Goal: Book appointment/travel/reservation

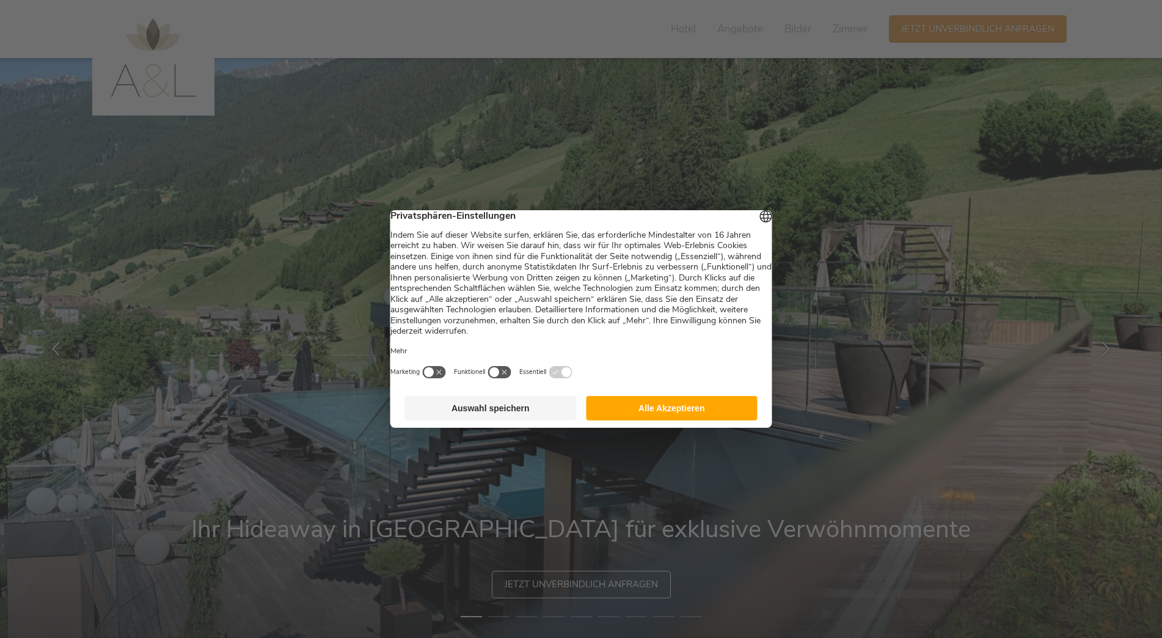
click at [683, 419] on button "Alle Akzeptieren" at bounding box center [672, 408] width 172 height 24
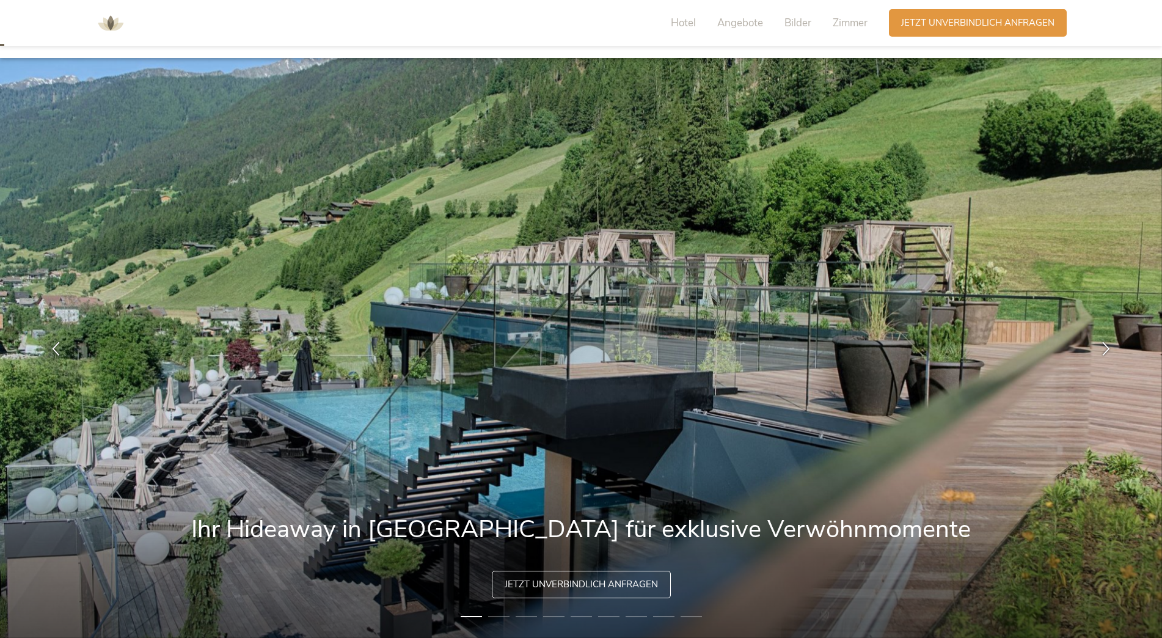
scroll to position [61, 0]
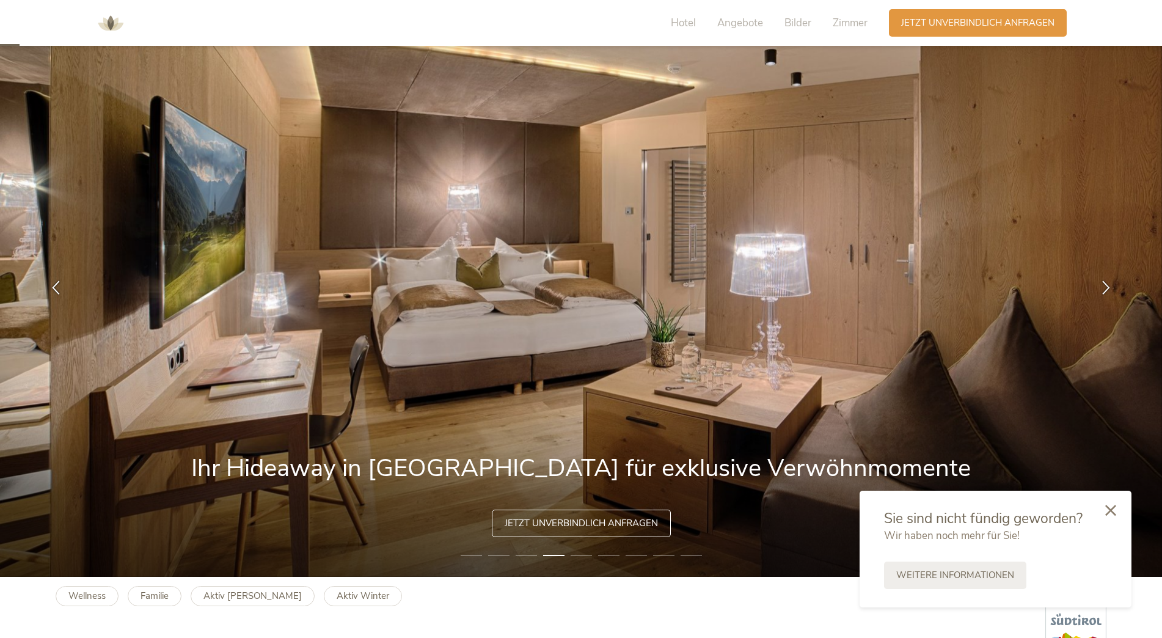
click at [1107, 510] on icon at bounding box center [1110, 510] width 11 height 11
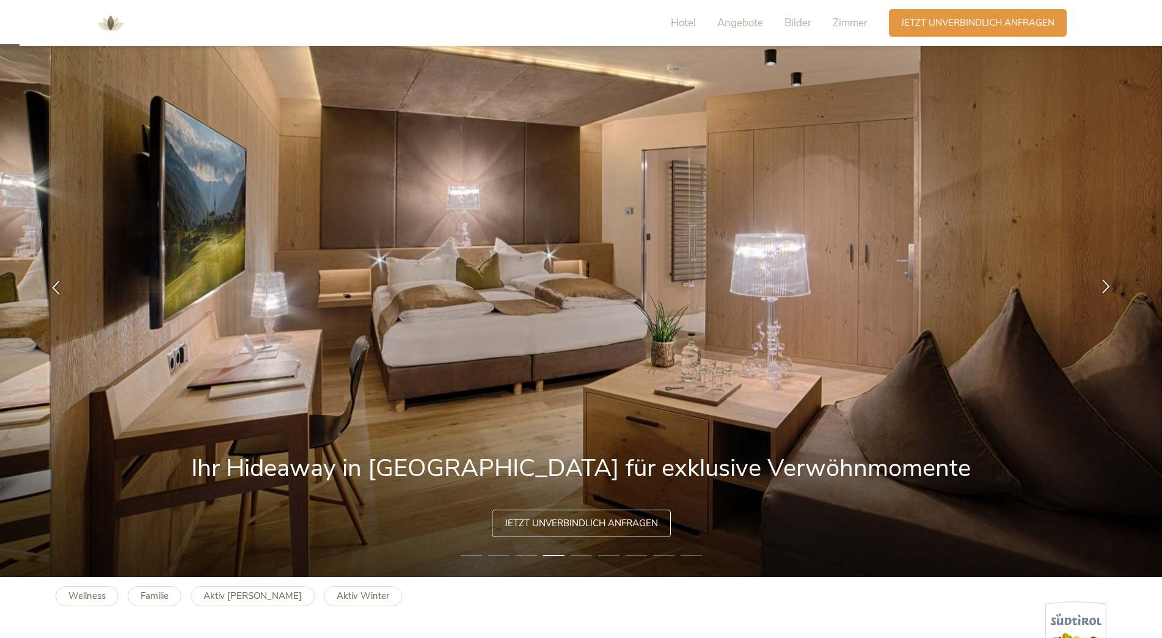
click at [1106, 288] on icon at bounding box center [1106, 286] width 14 height 14
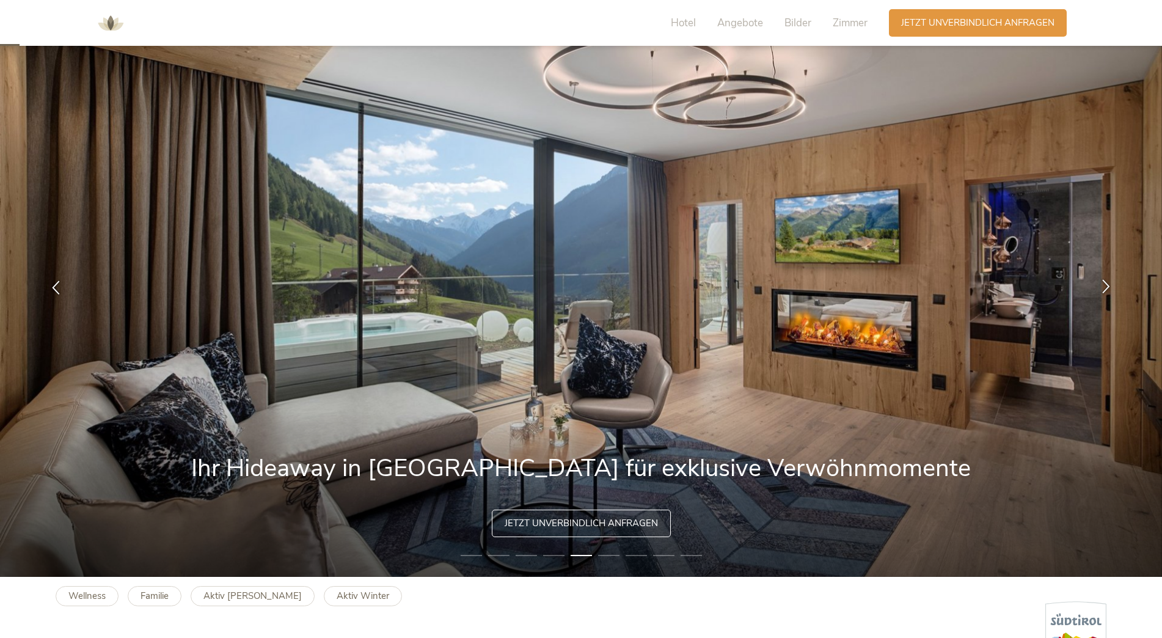
click at [1106, 288] on icon at bounding box center [1106, 286] width 14 height 14
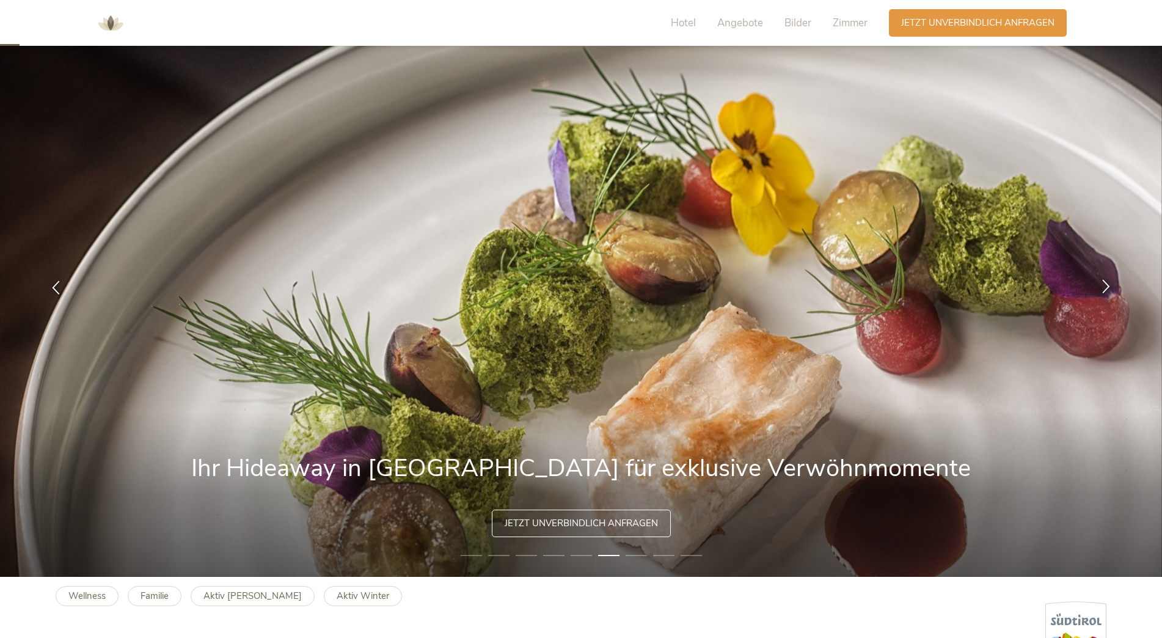
click at [1106, 288] on icon at bounding box center [1106, 286] width 14 height 14
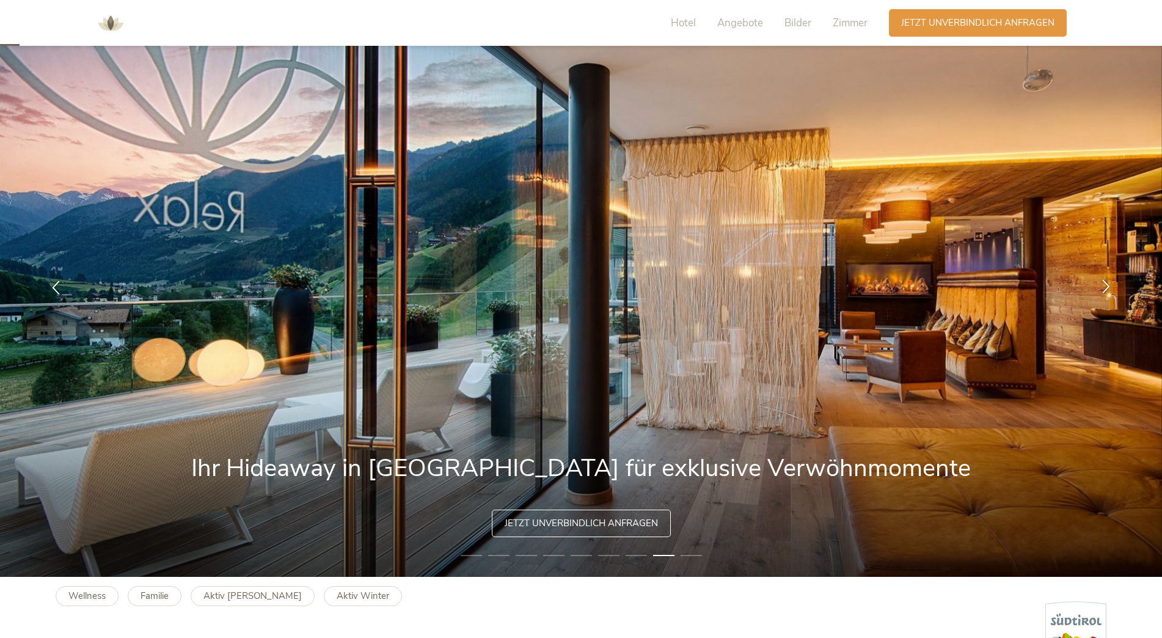
click at [1108, 287] on icon at bounding box center [1106, 286] width 14 height 14
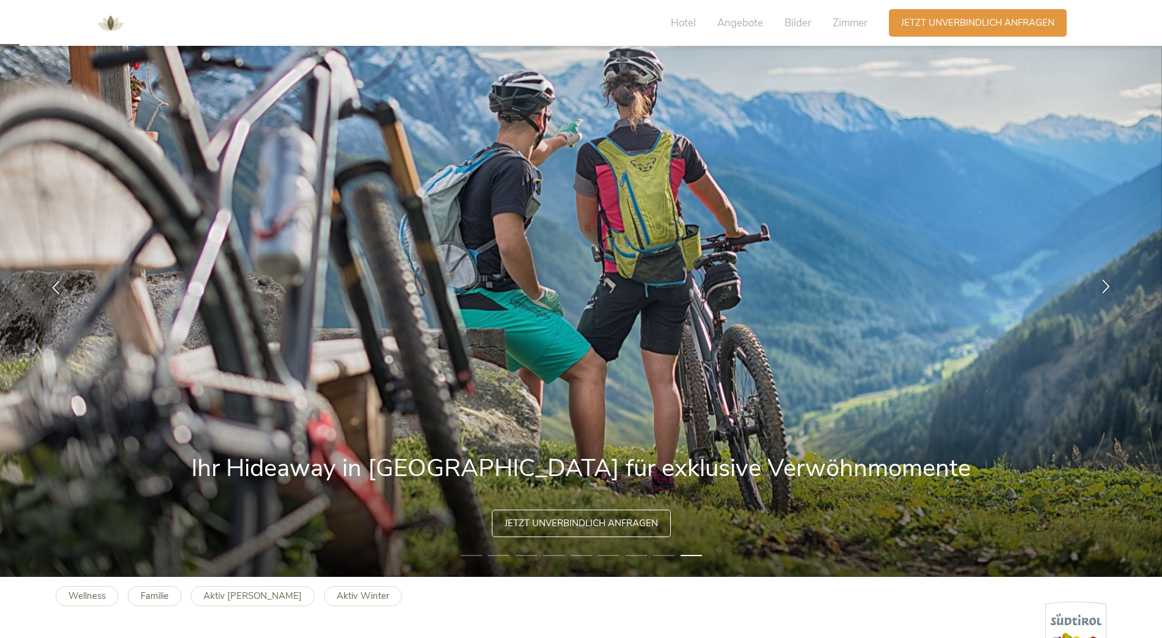
click at [1108, 287] on icon at bounding box center [1106, 286] width 14 height 14
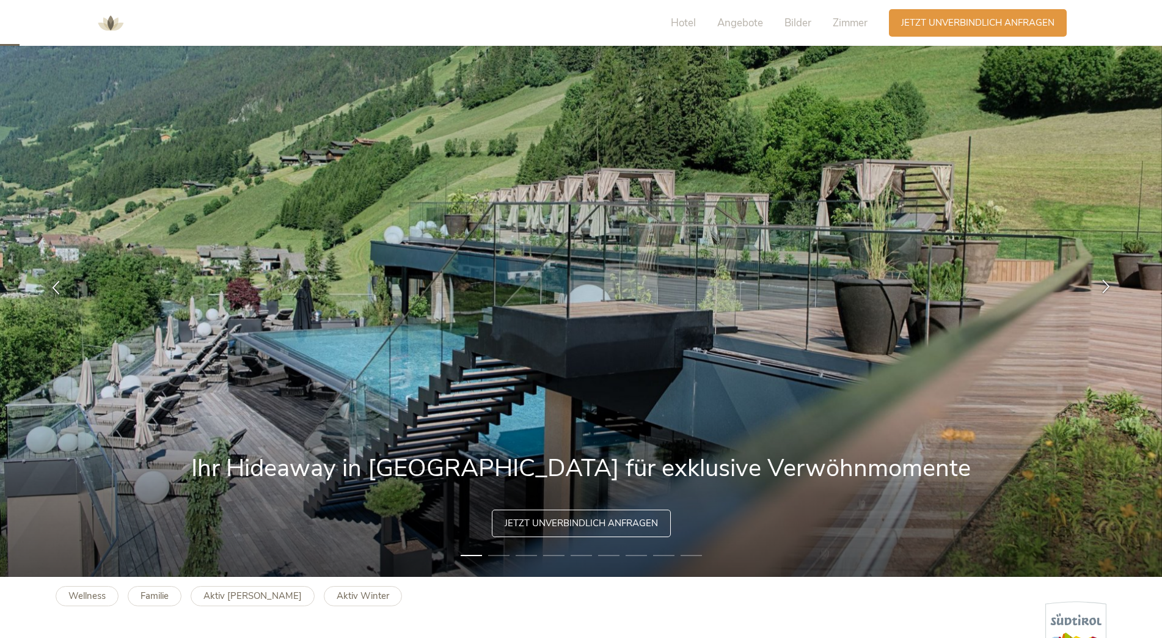
click at [1108, 287] on icon at bounding box center [1106, 286] width 14 height 14
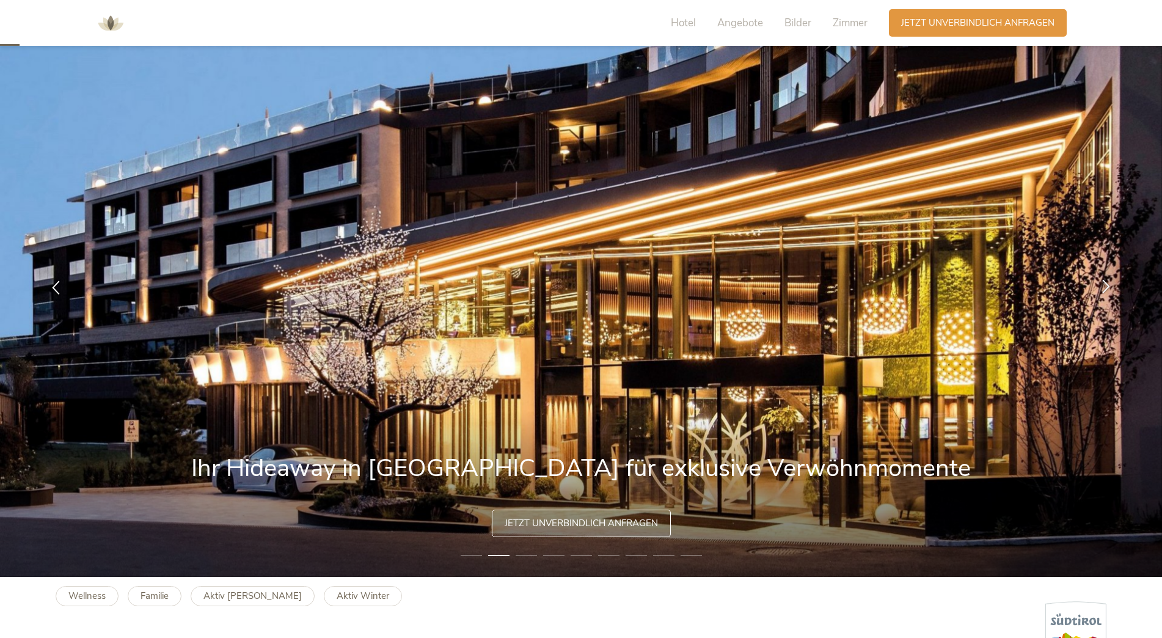
click at [1108, 287] on icon at bounding box center [1106, 286] width 14 height 14
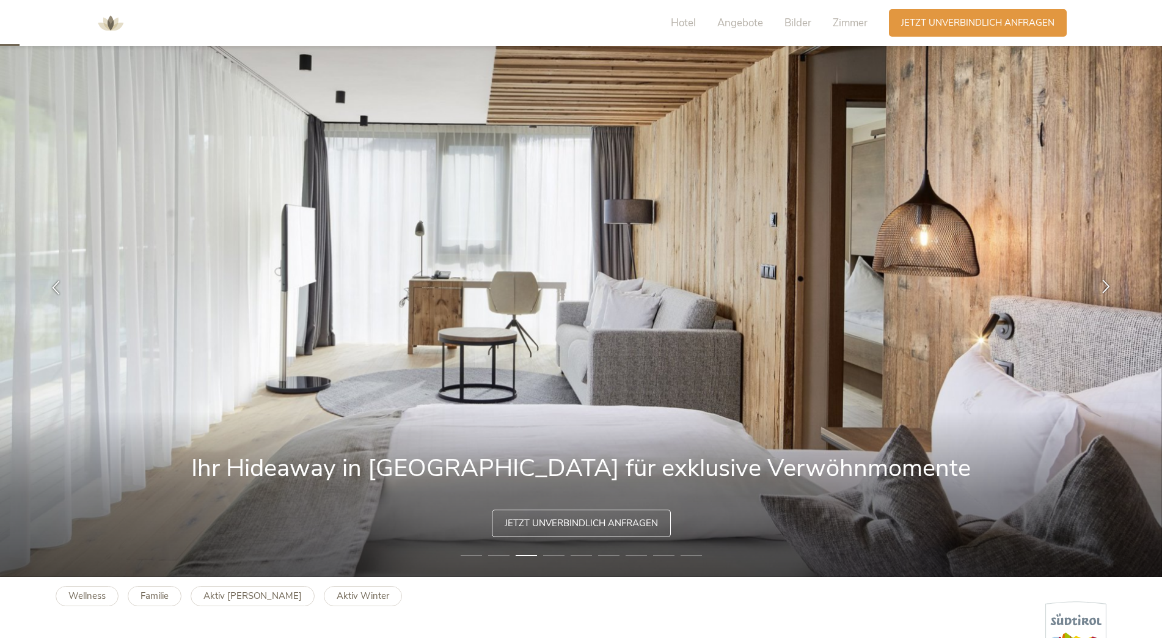
click at [1108, 287] on icon at bounding box center [1106, 286] width 14 height 14
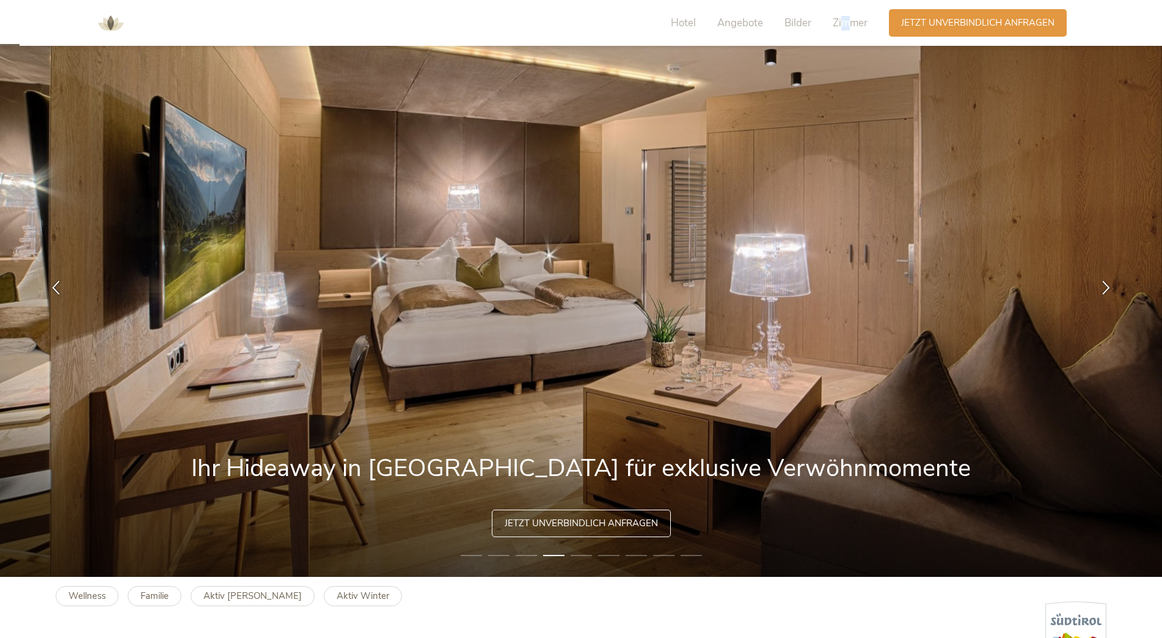
click at [843, 14] on div "Hotel Angebote Bilder Zimmer" at bounding box center [772, 22] width 233 height 27
drag, startPoint x: 843, startPoint y: 14, endPoint x: 813, endPoint y: 285, distance: 272.3
click at [813, 285] on img at bounding box center [581, 287] width 1162 height 580
click at [851, 23] on span "Zimmer" at bounding box center [850, 23] width 35 height 14
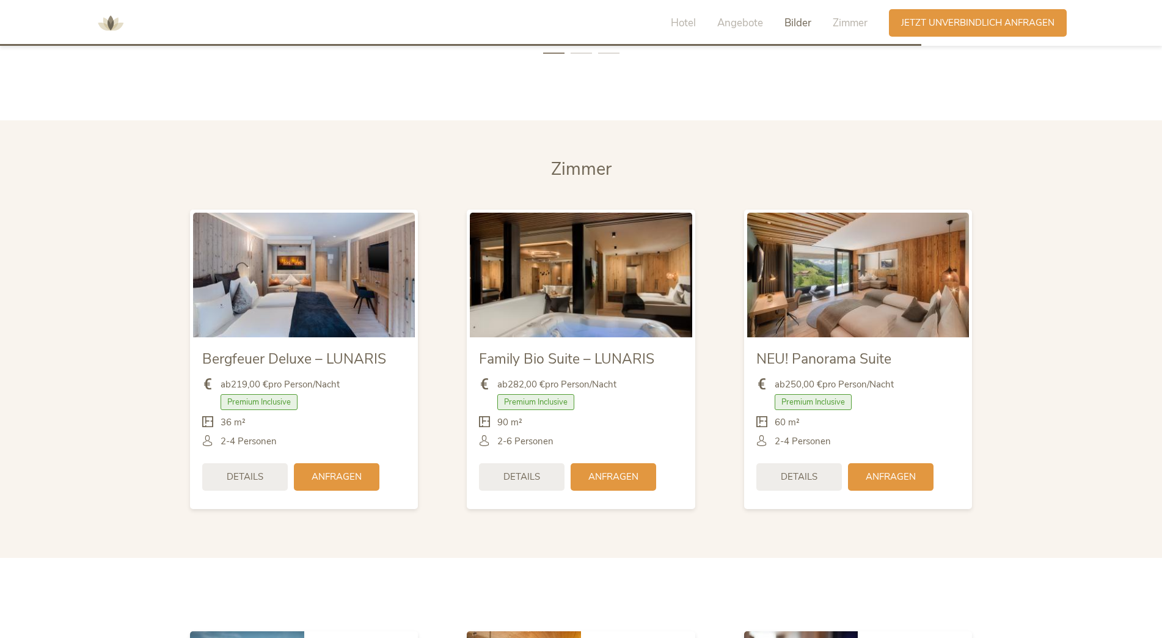
scroll to position [2900, 0]
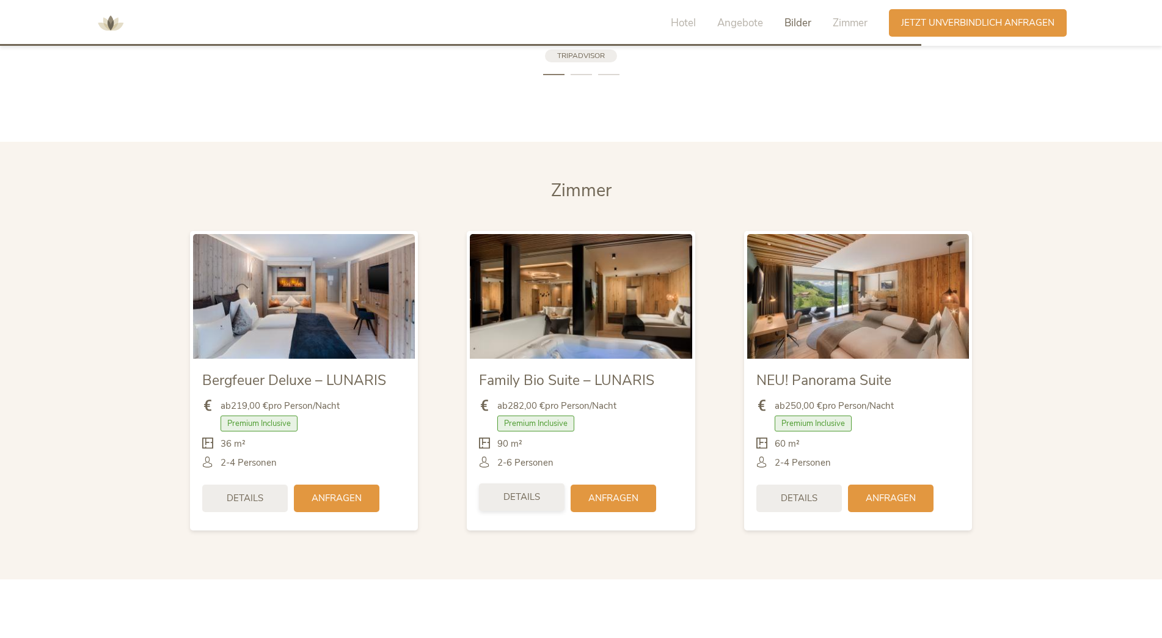
click at [516, 491] on span "Details" at bounding box center [521, 497] width 37 height 13
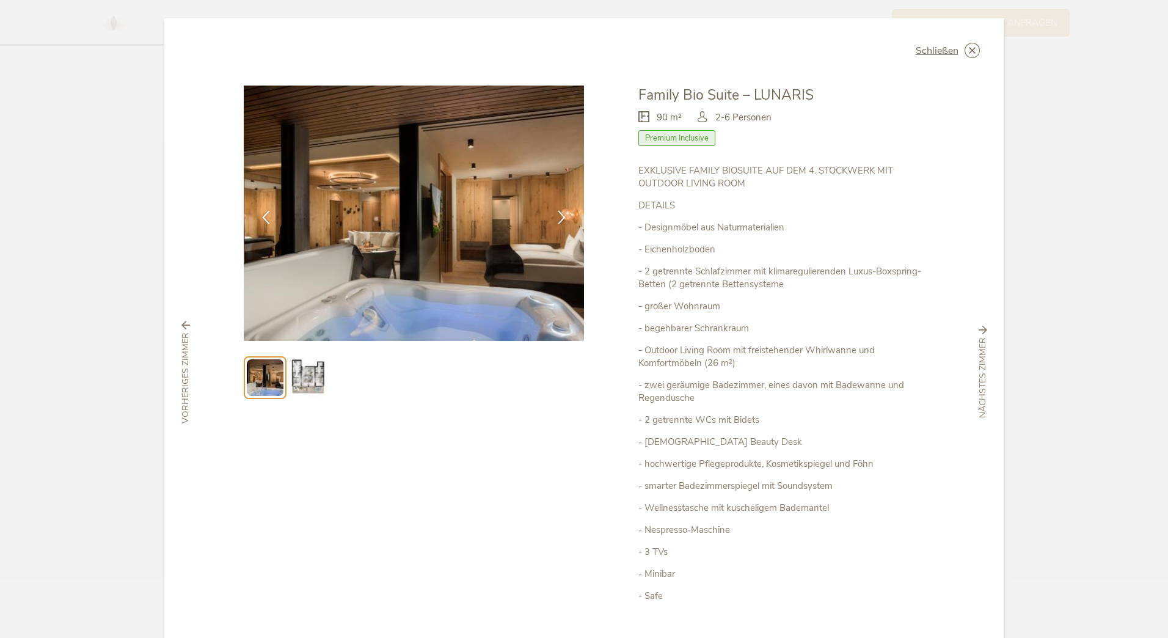
click at [408, 233] on img at bounding box center [414, 213] width 341 height 255
click at [558, 216] on icon at bounding box center [562, 216] width 14 height 14
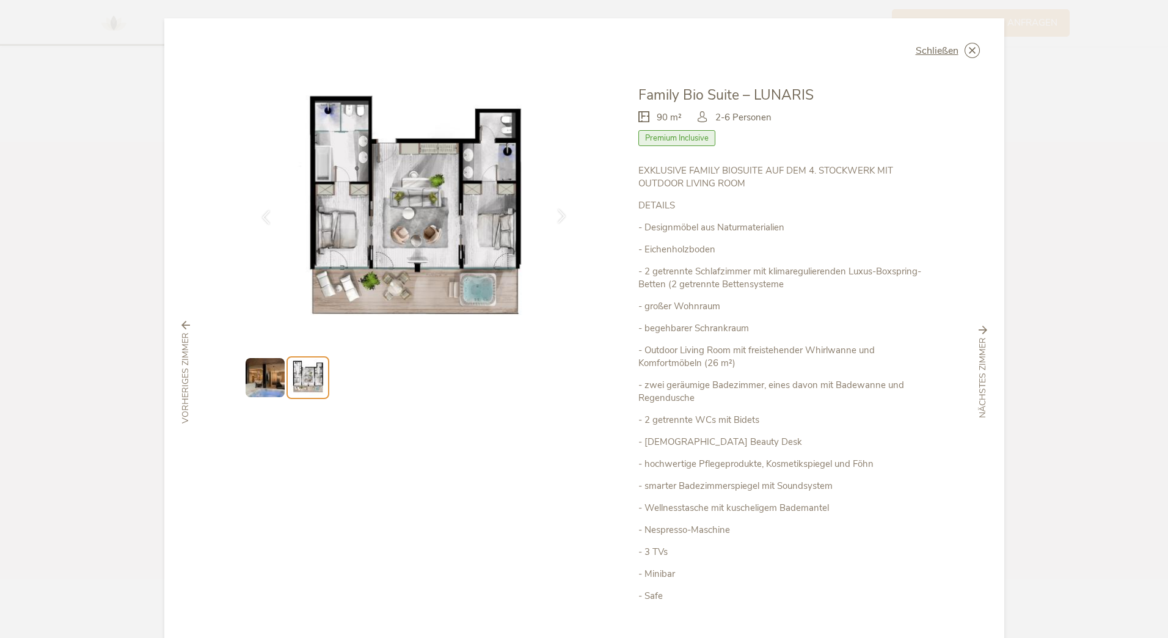
click at [558, 216] on icon at bounding box center [562, 216] width 14 height 14
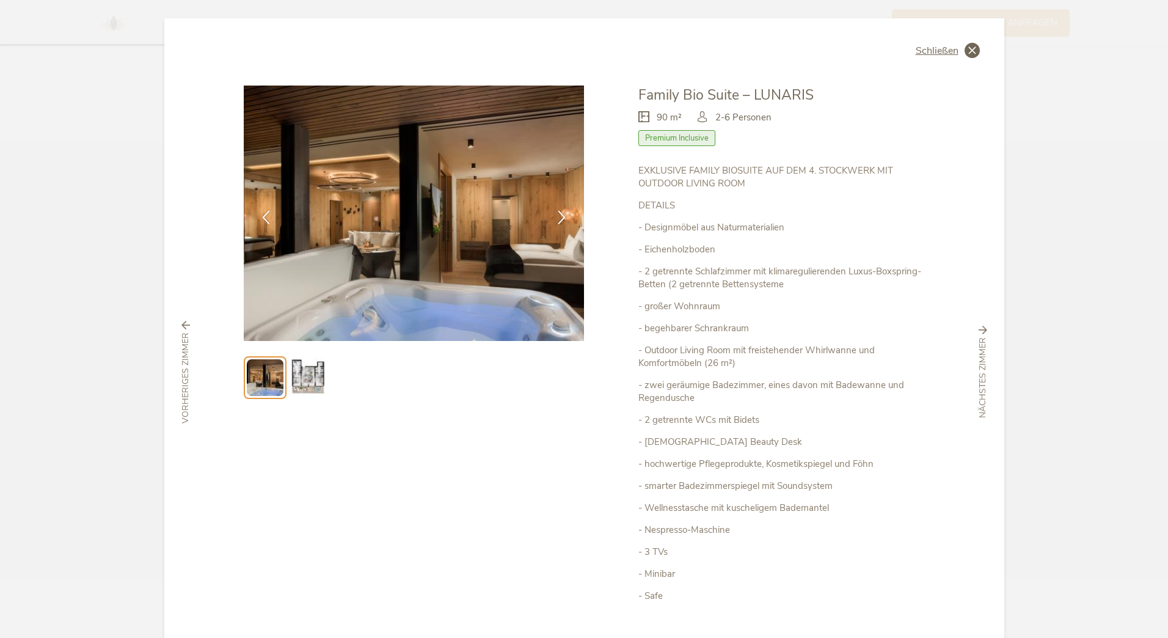
click at [968, 47] on icon at bounding box center [972, 50] width 15 height 15
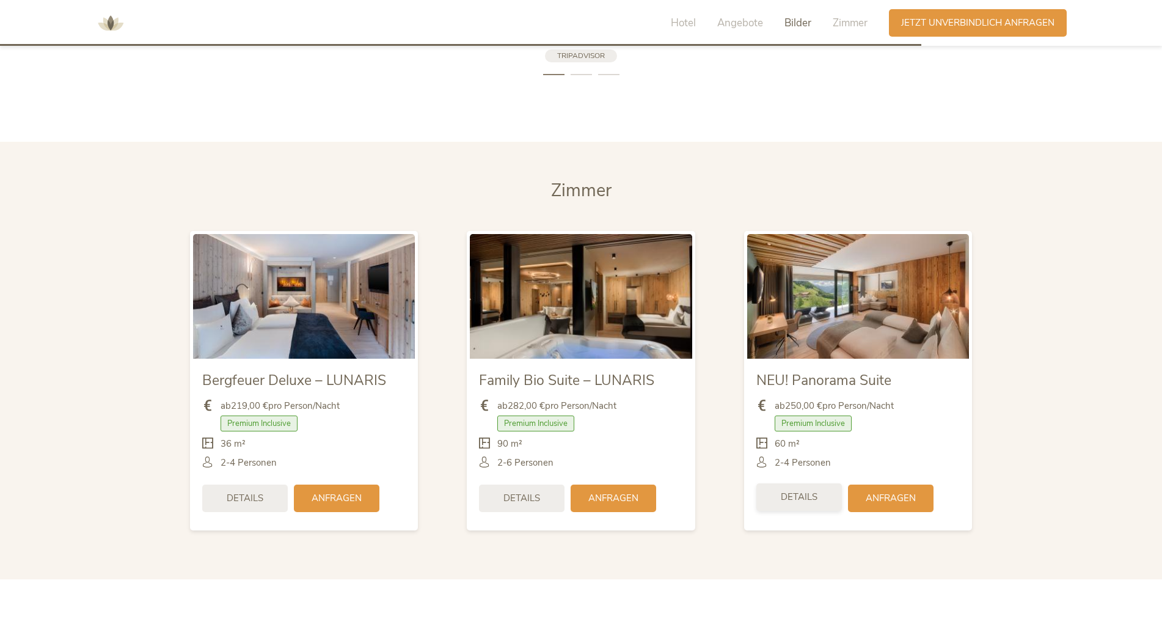
click at [793, 491] on span "Details" at bounding box center [799, 497] width 37 height 13
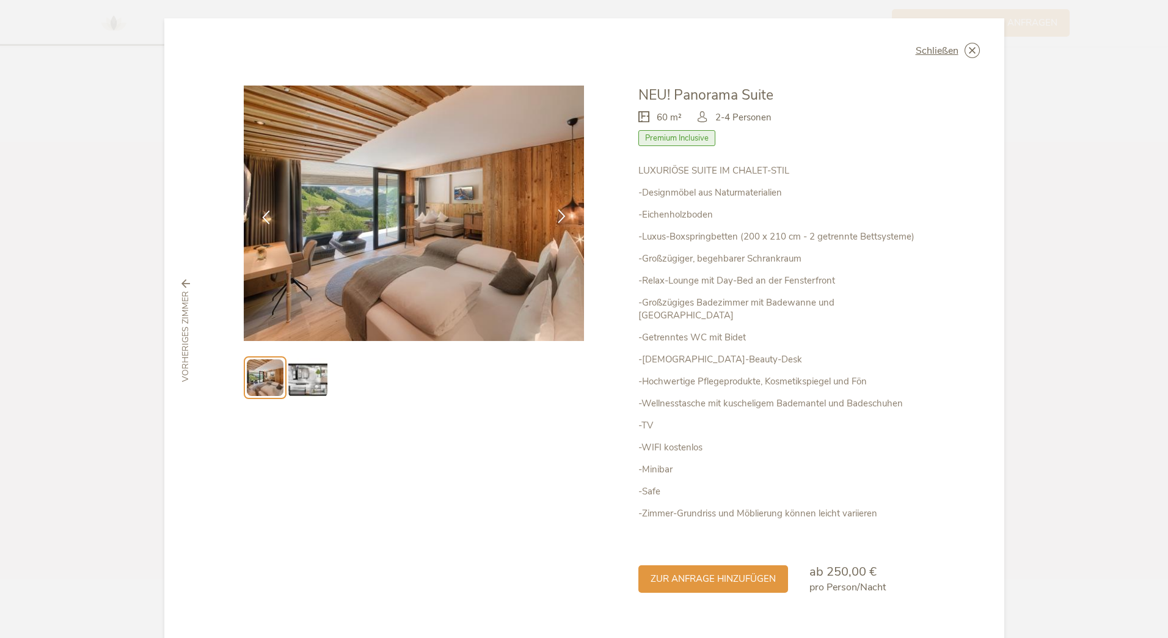
click at [562, 218] on icon at bounding box center [562, 216] width 14 height 14
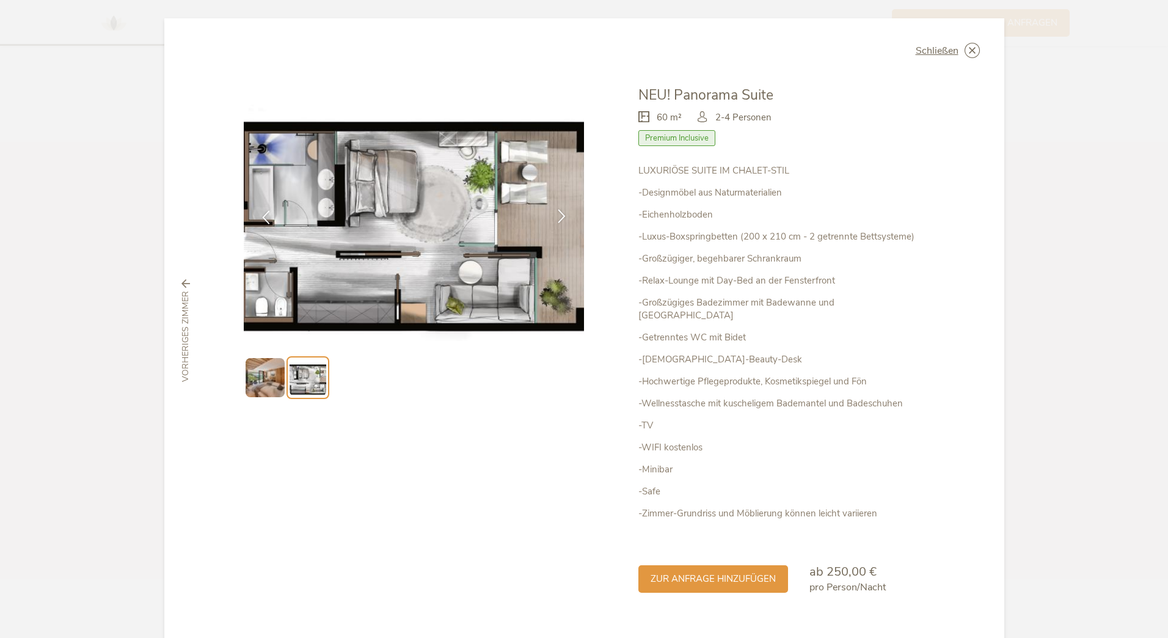
click at [561, 218] on icon at bounding box center [562, 216] width 14 height 14
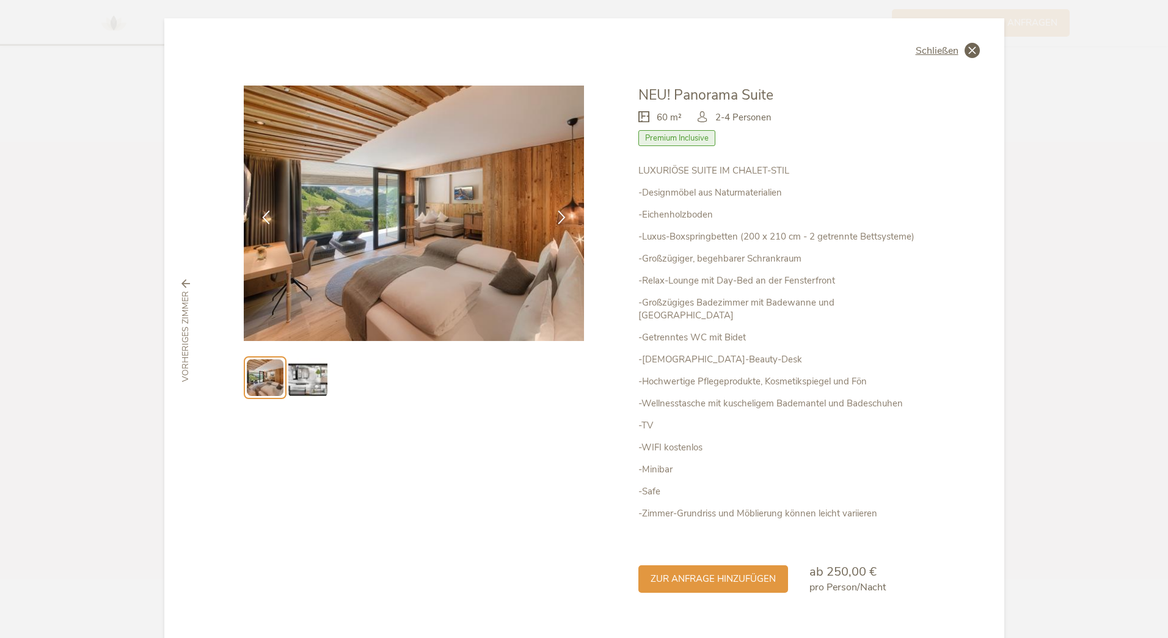
click at [968, 51] on icon at bounding box center [972, 50] width 15 height 15
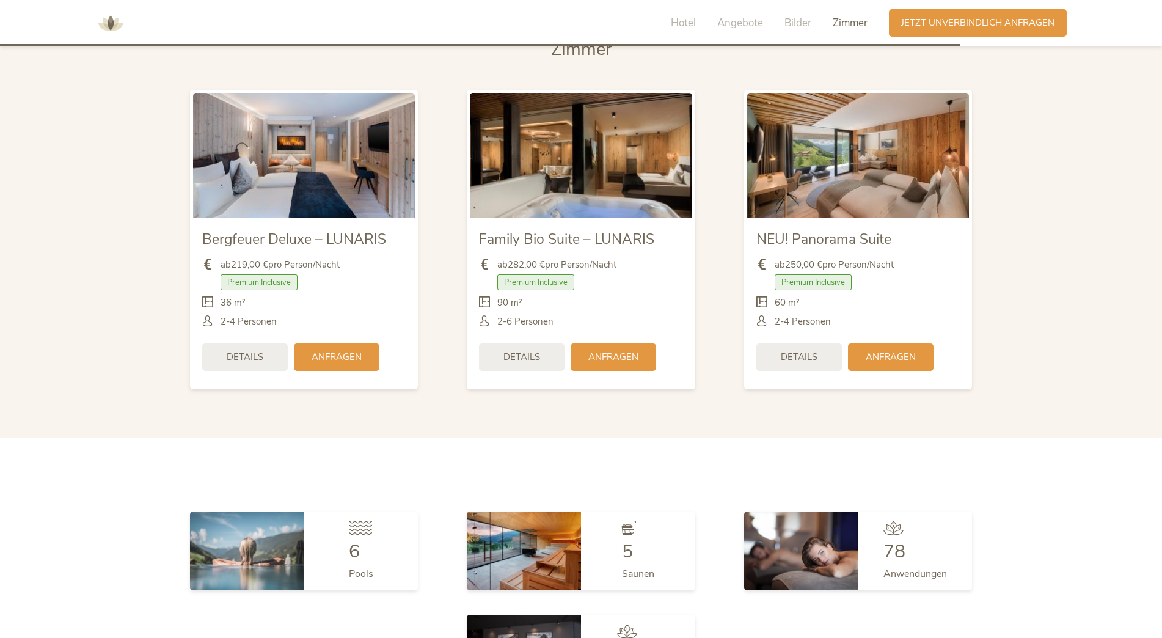
scroll to position [3022, 0]
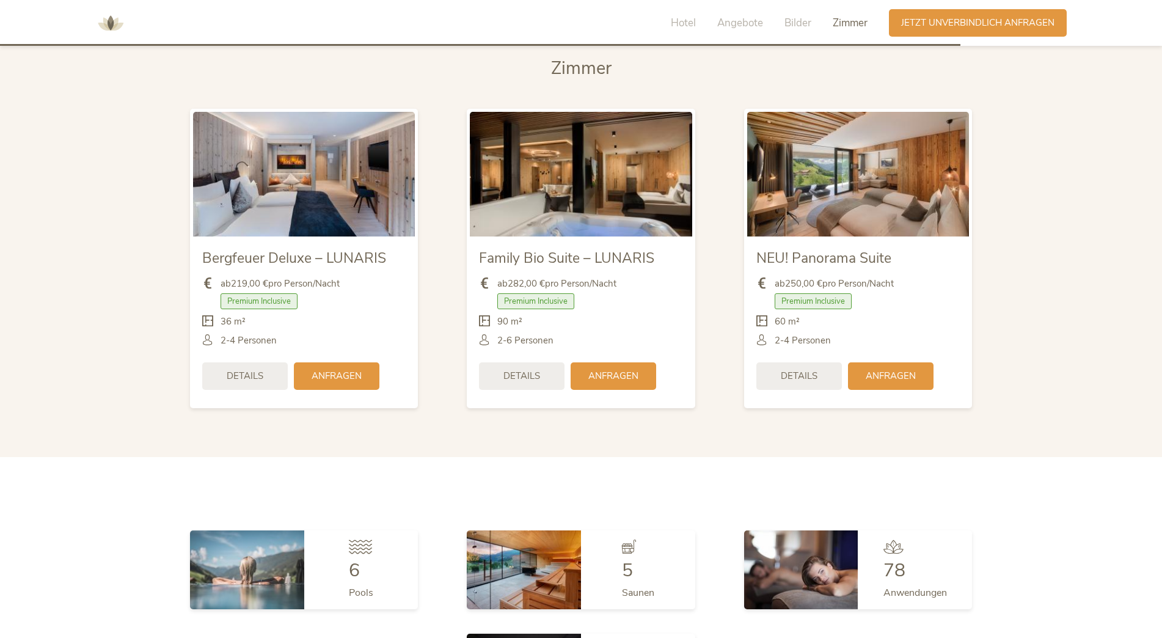
click at [866, 139] on img at bounding box center [858, 174] width 222 height 125
click at [808, 368] on span "Details" at bounding box center [799, 374] width 37 height 13
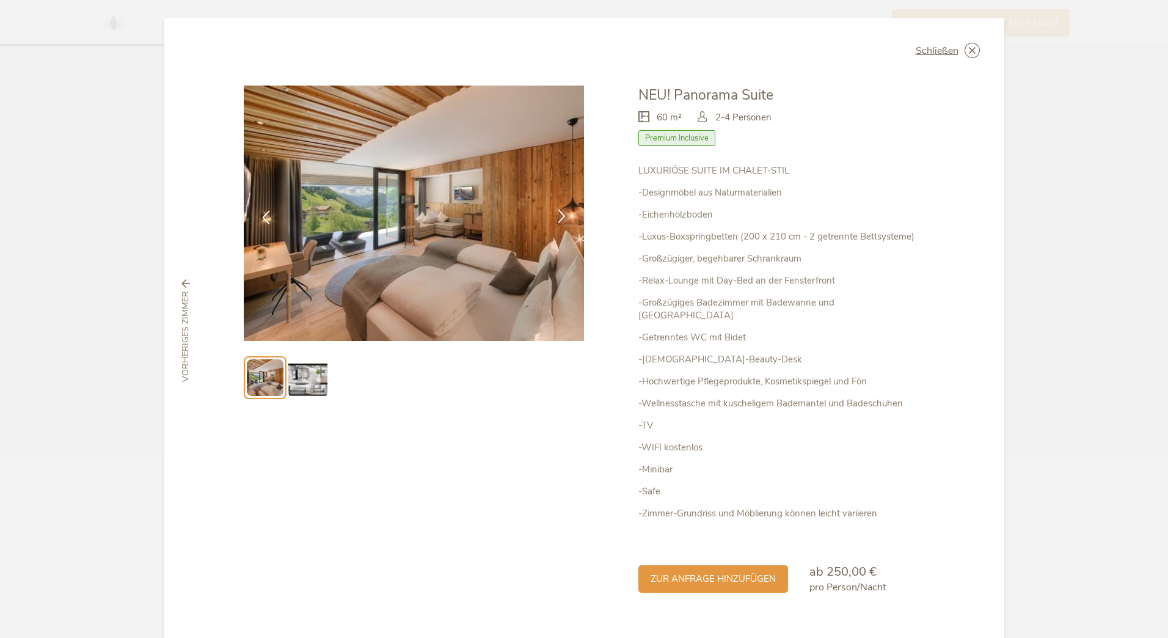
click at [562, 217] on icon at bounding box center [562, 216] width 14 height 14
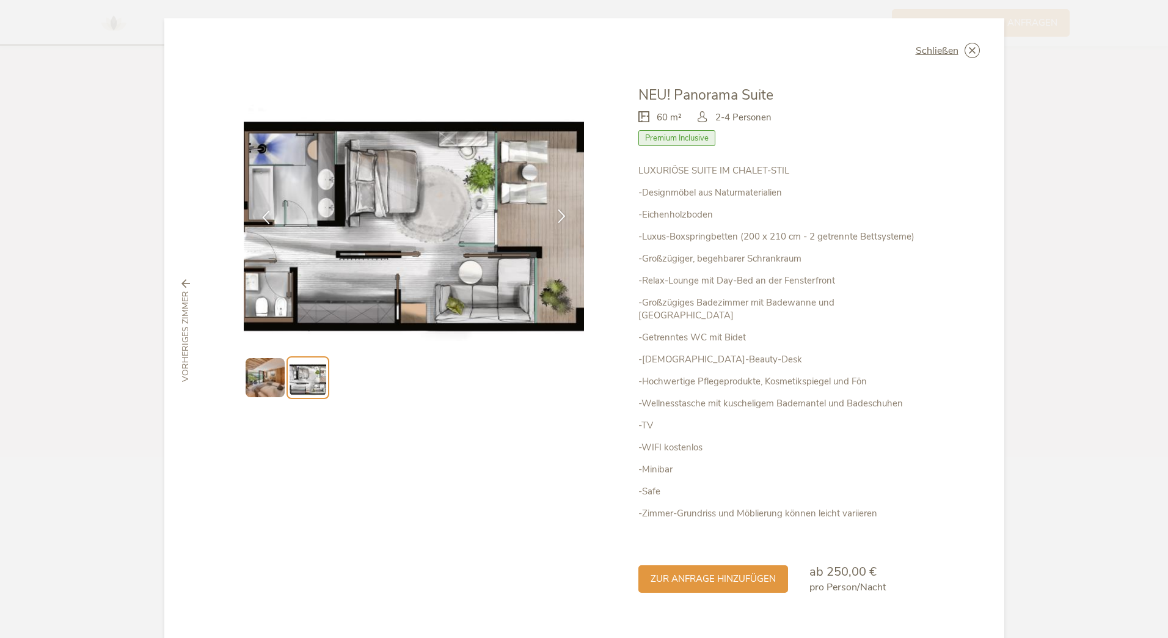
click at [561, 217] on icon at bounding box center [562, 216] width 14 height 14
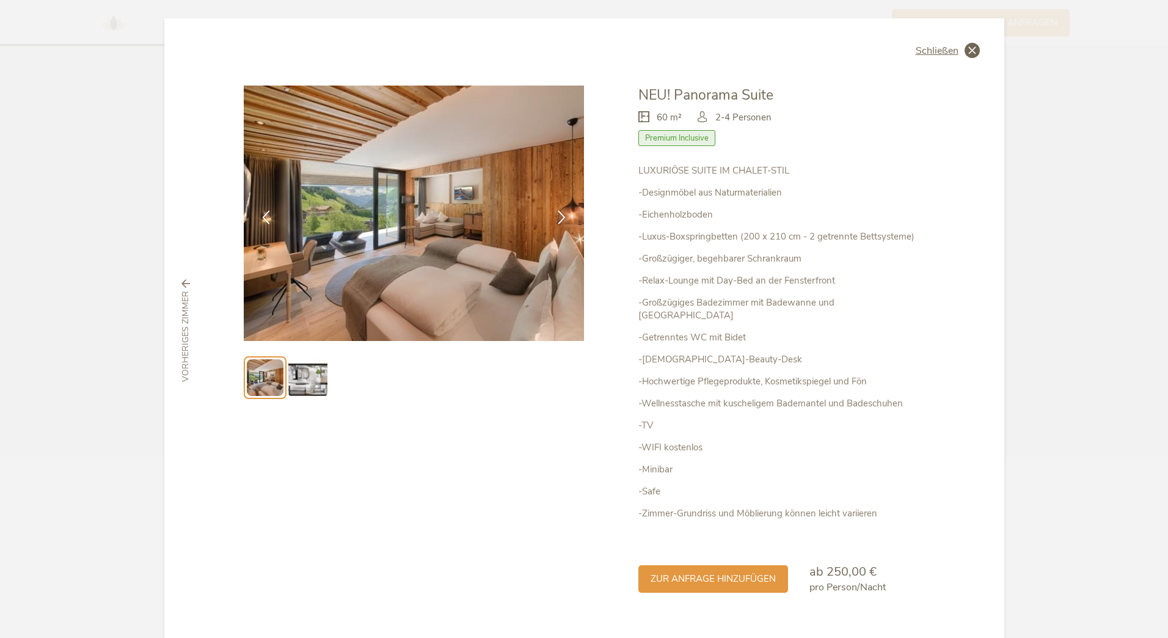
click at [970, 51] on icon at bounding box center [972, 50] width 15 height 15
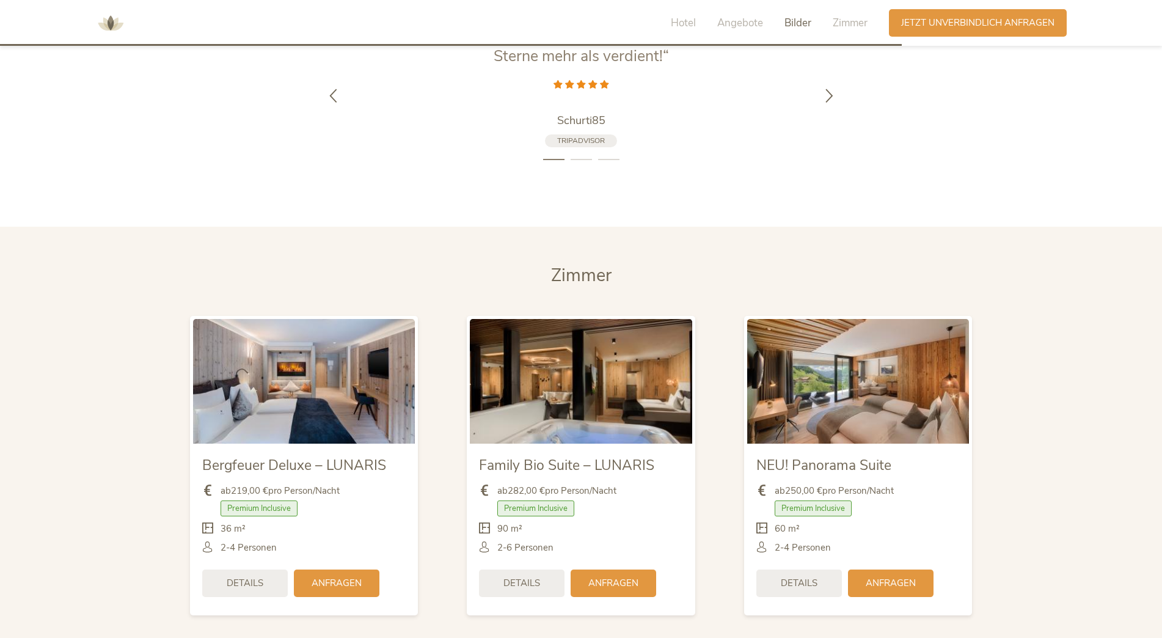
scroll to position [2777, 0]
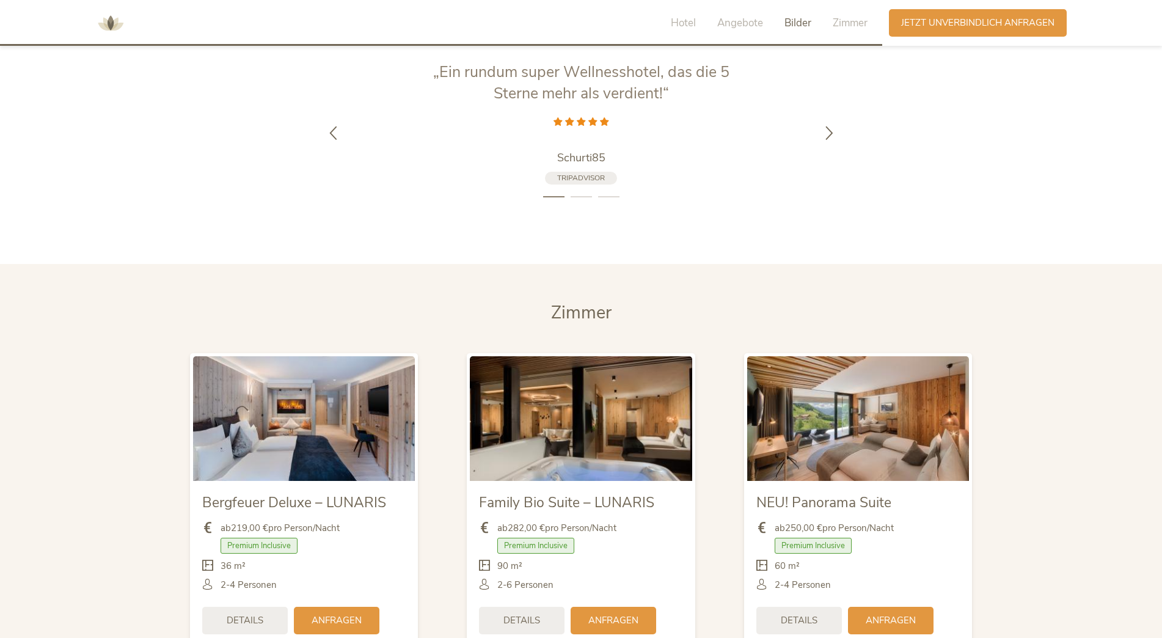
click at [798, 19] on span "Bilder" at bounding box center [797, 23] width 27 height 14
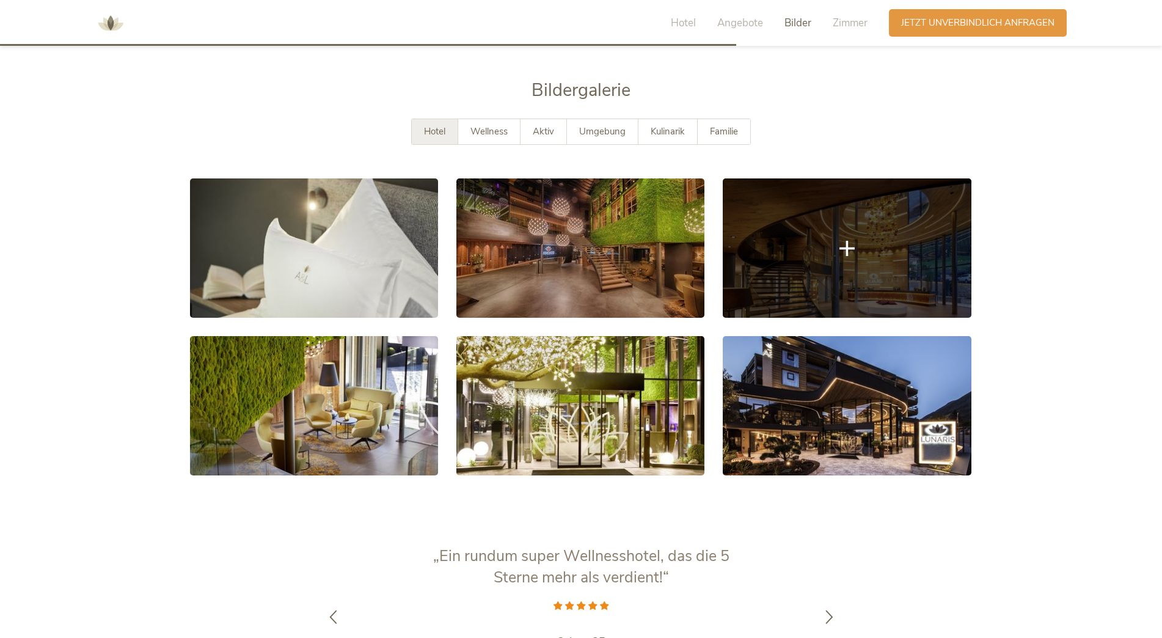
scroll to position [2291, 0]
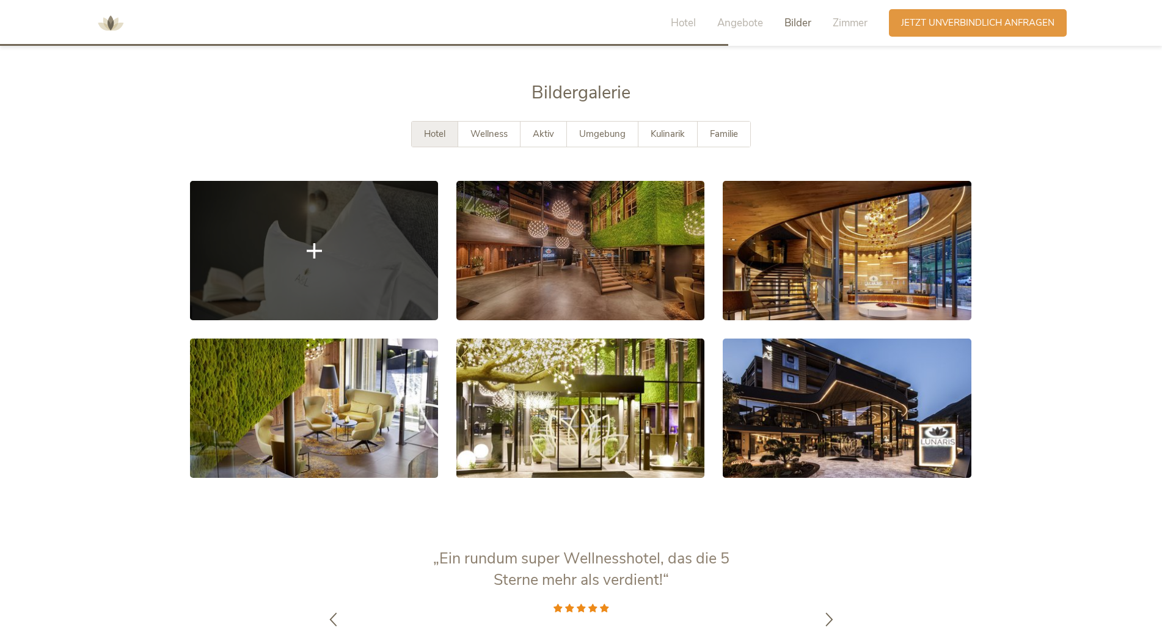
click at [313, 244] on link at bounding box center [314, 250] width 248 height 139
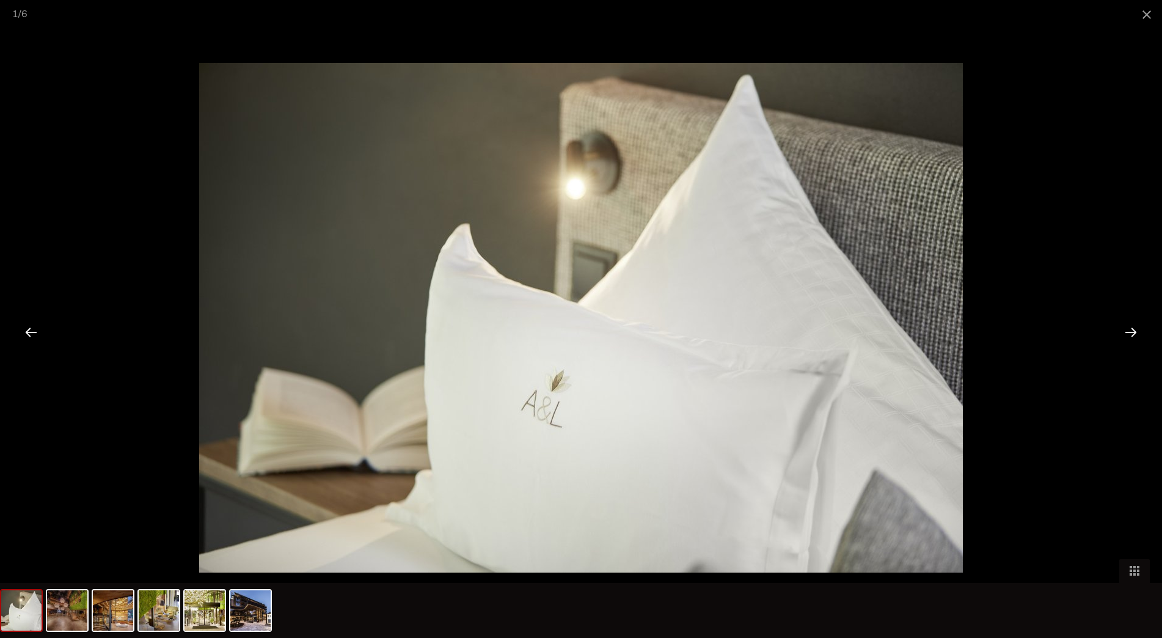
click at [1132, 330] on div at bounding box center [1131, 332] width 38 height 38
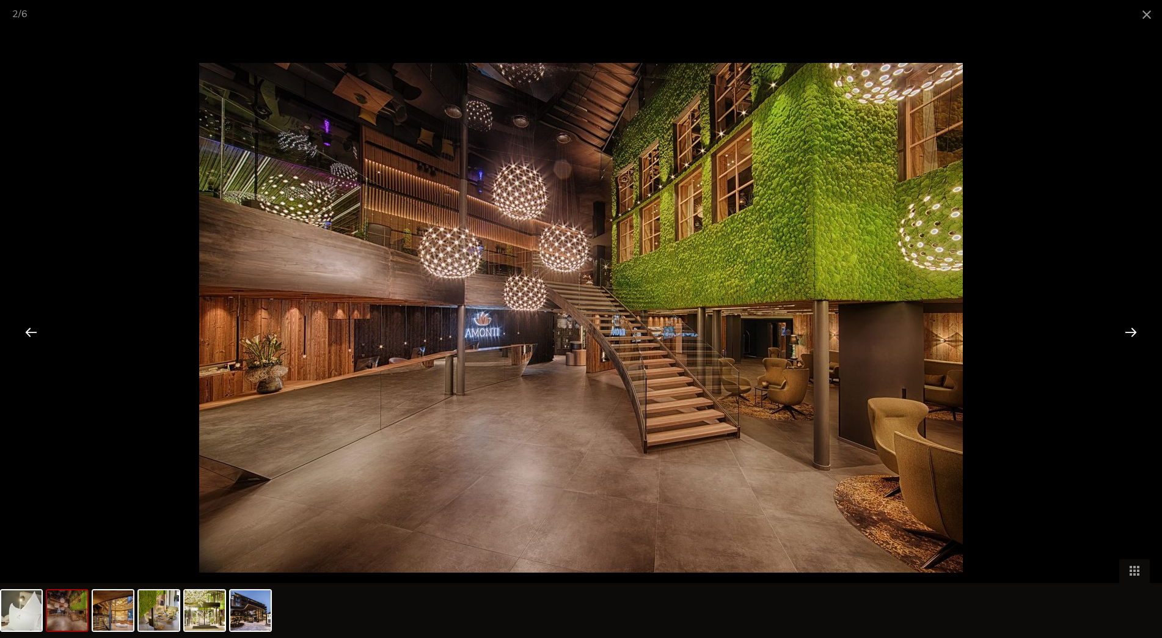
click at [1135, 330] on div at bounding box center [1131, 332] width 38 height 38
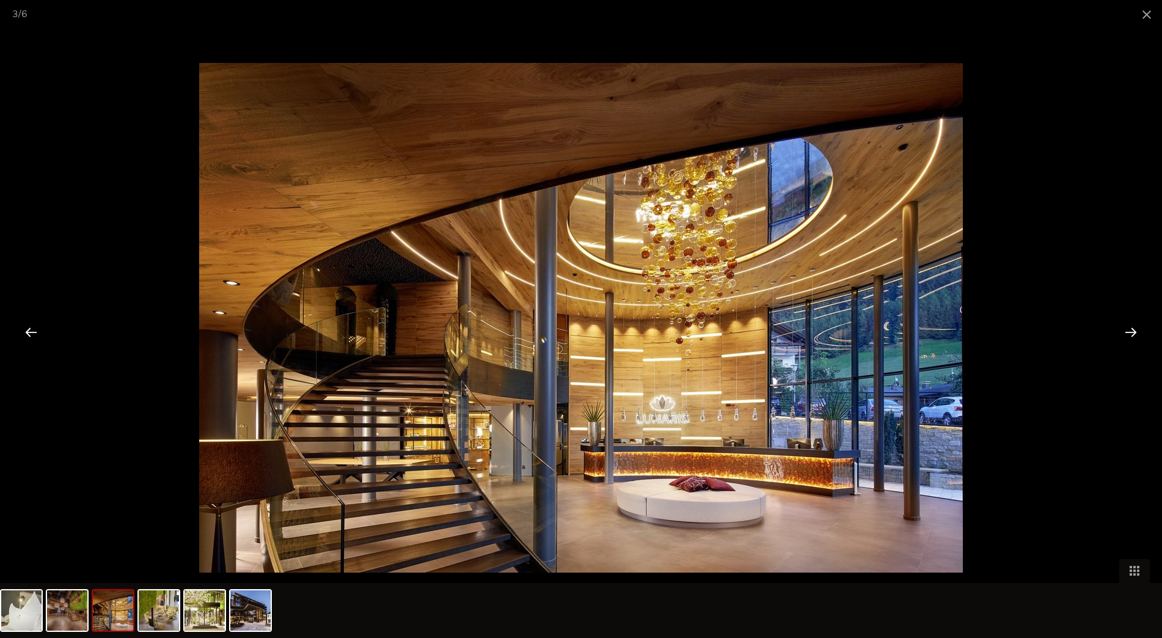
click at [1137, 337] on div at bounding box center [1131, 332] width 38 height 38
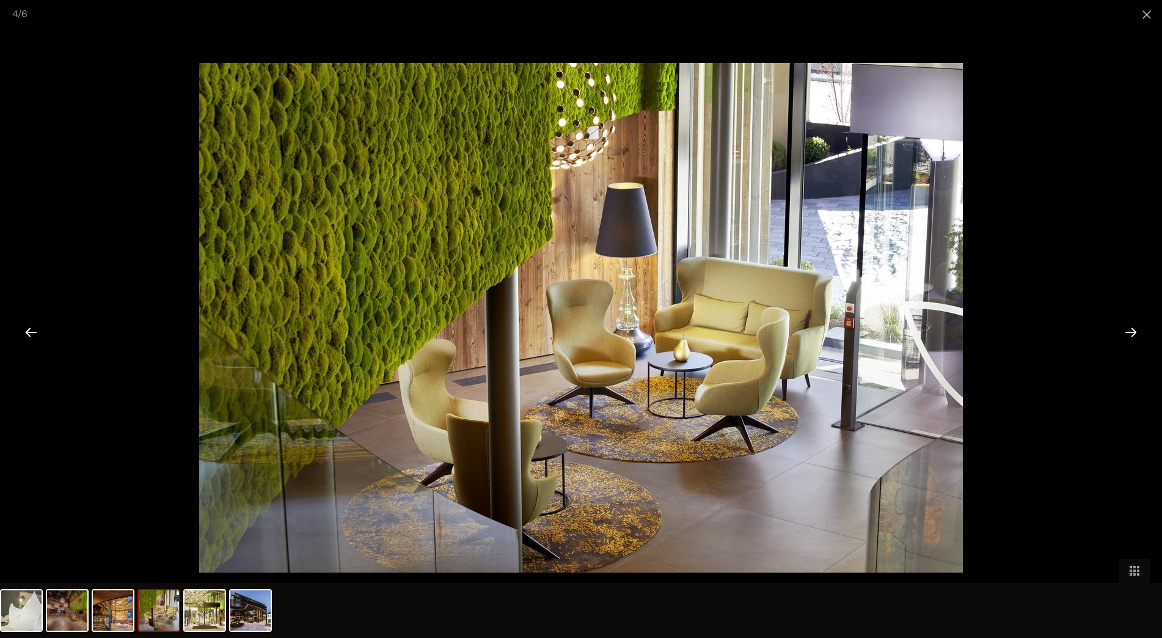
click at [1126, 334] on div at bounding box center [1131, 332] width 38 height 38
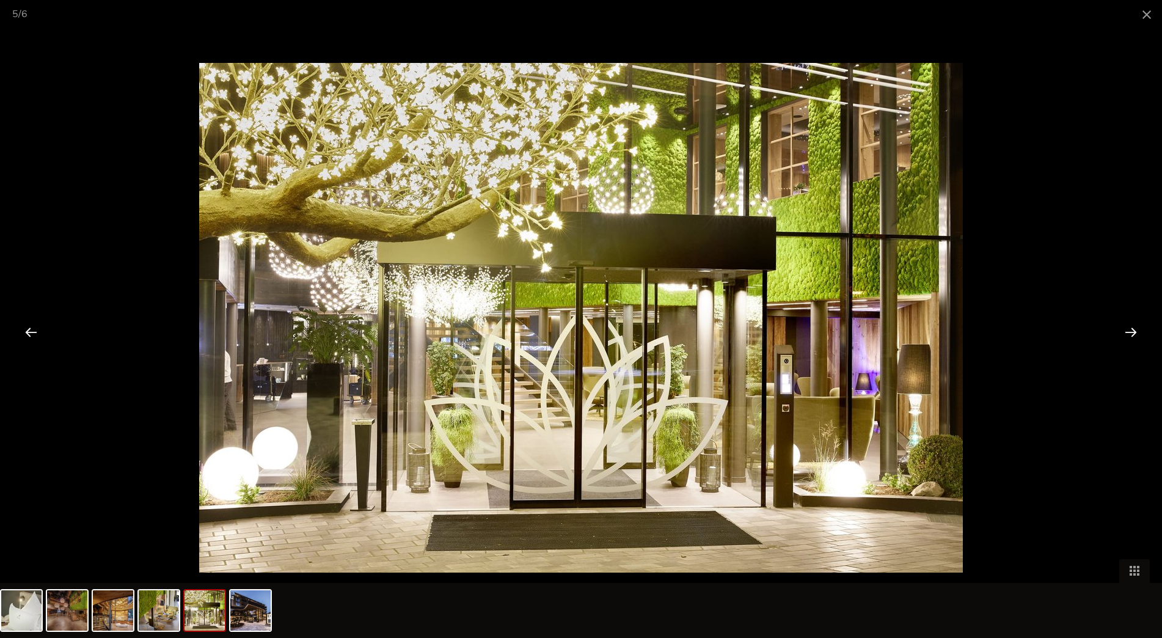
click at [1127, 330] on div at bounding box center [1131, 332] width 38 height 38
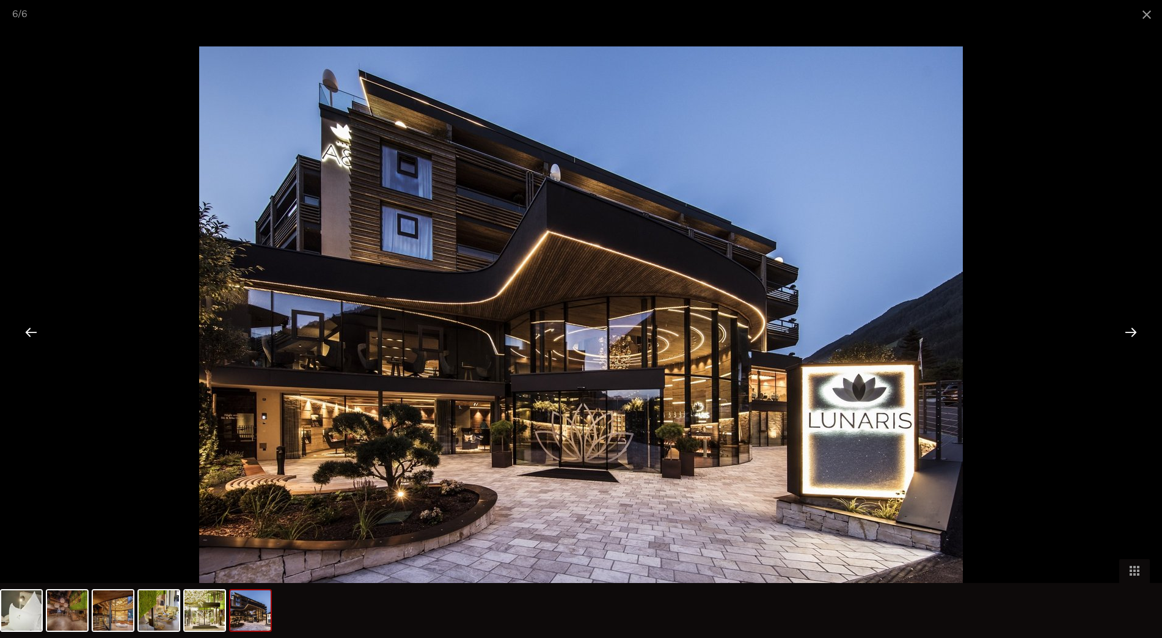
click at [1132, 329] on div at bounding box center [1131, 332] width 38 height 38
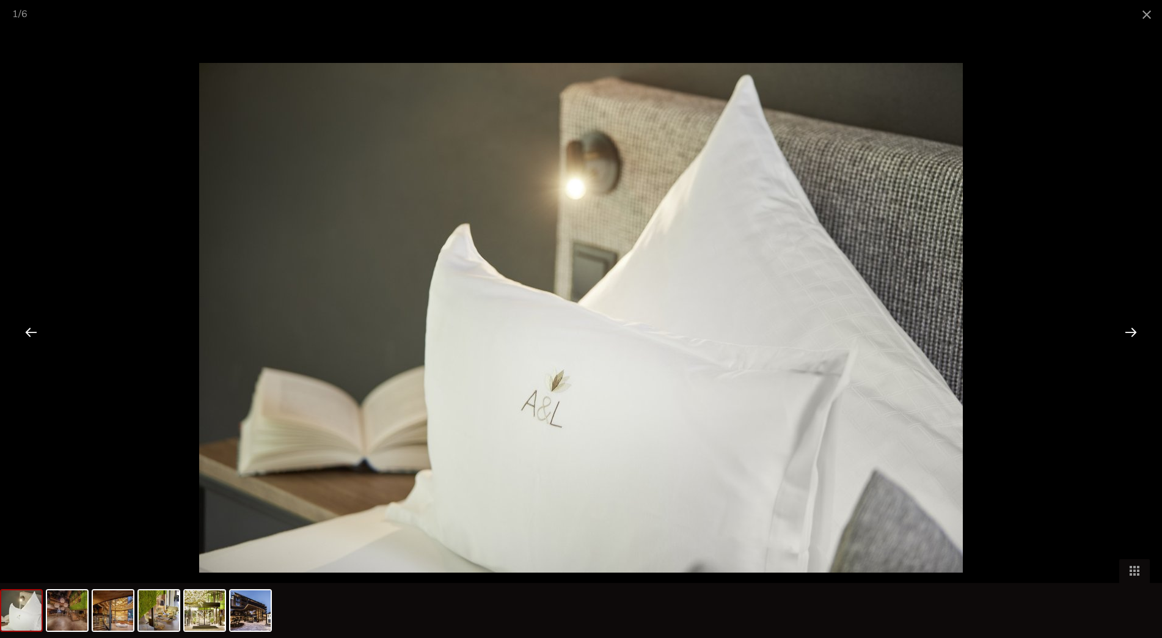
click at [1132, 329] on div at bounding box center [1131, 332] width 38 height 38
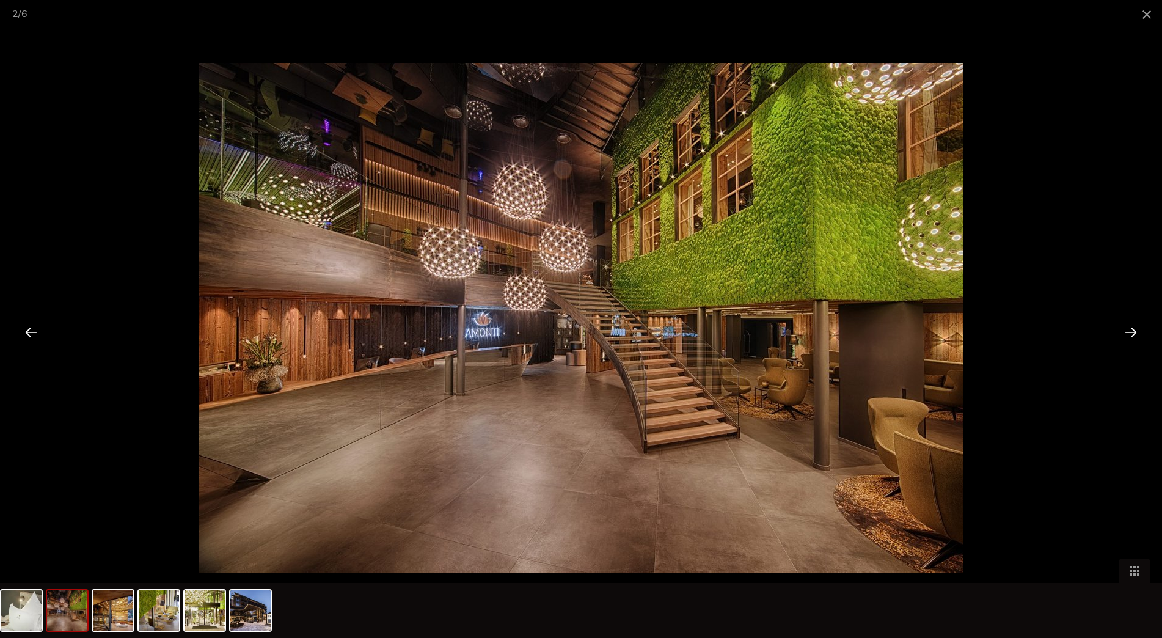
click at [1132, 329] on div at bounding box center [1131, 332] width 38 height 38
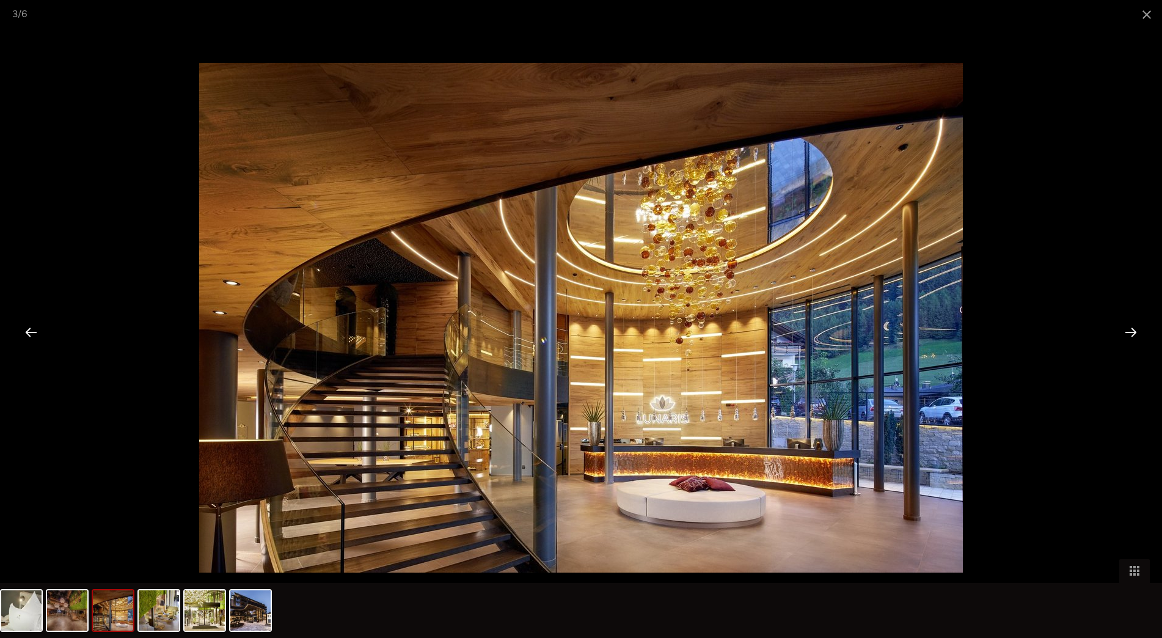
click at [1132, 329] on div at bounding box center [1131, 332] width 38 height 38
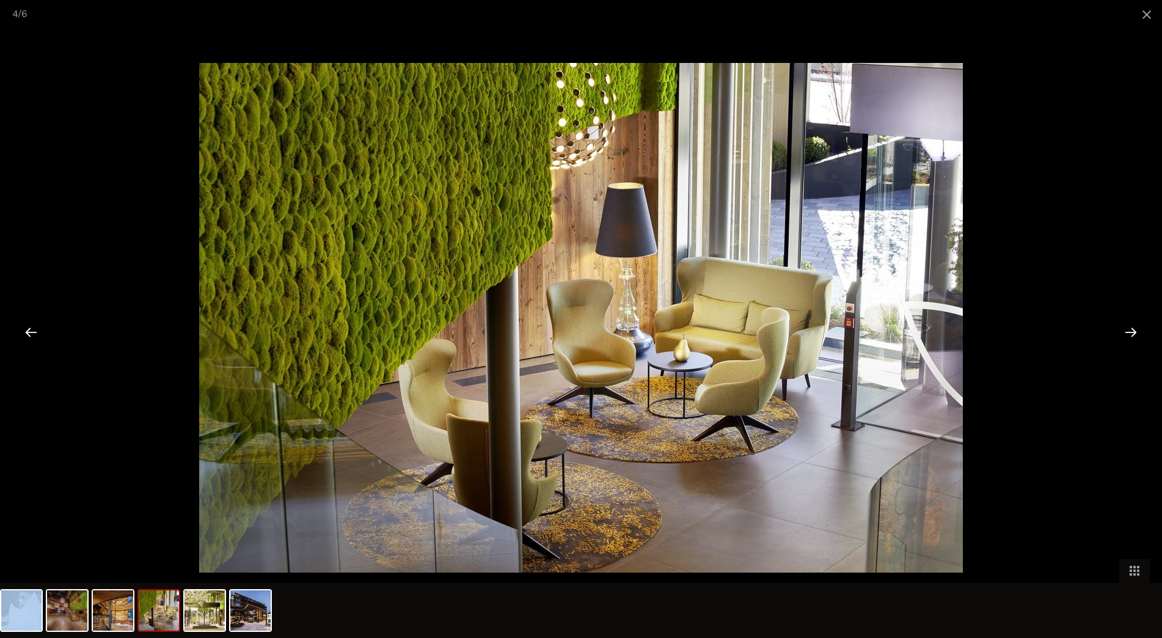
click at [1132, 330] on div at bounding box center [1131, 332] width 38 height 38
click at [1131, 331] on div at bounding box center [1131, 332] width 38 height 38
click at [1131, 332] on div at bounding box center [1131, 332] width 38 height 38
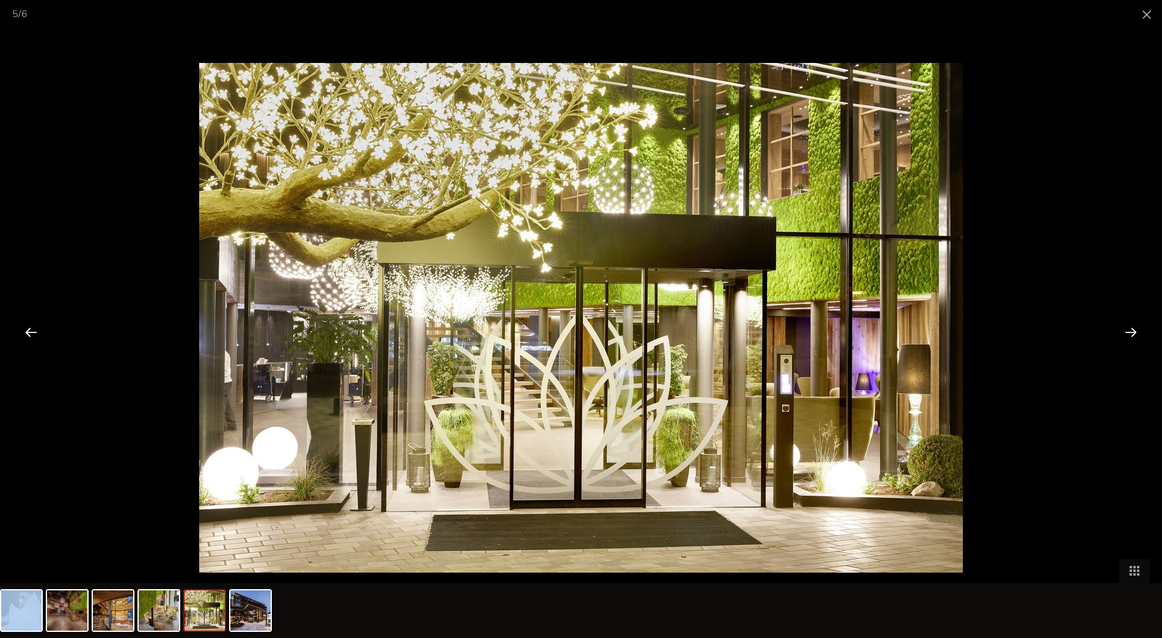
click at [1130, 332] on div at bounding box center [1131, 332] width 38 height 38
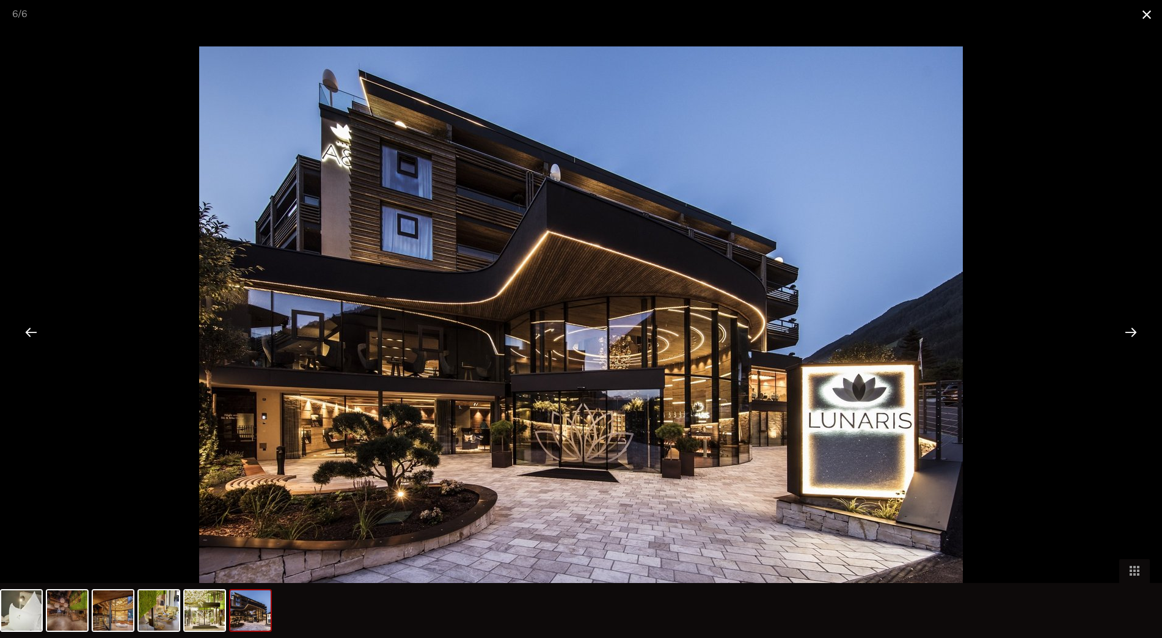
click at [1151, 12] on span at bounding box center [1147, 14] width 31 height 29
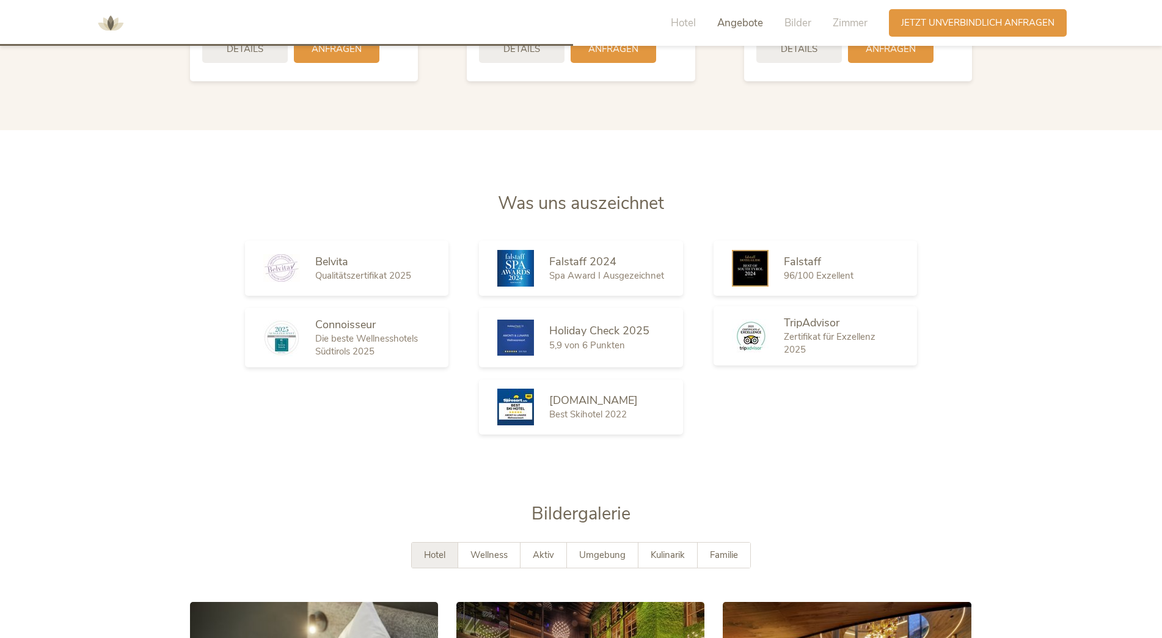
scroll to position [1986, 0]
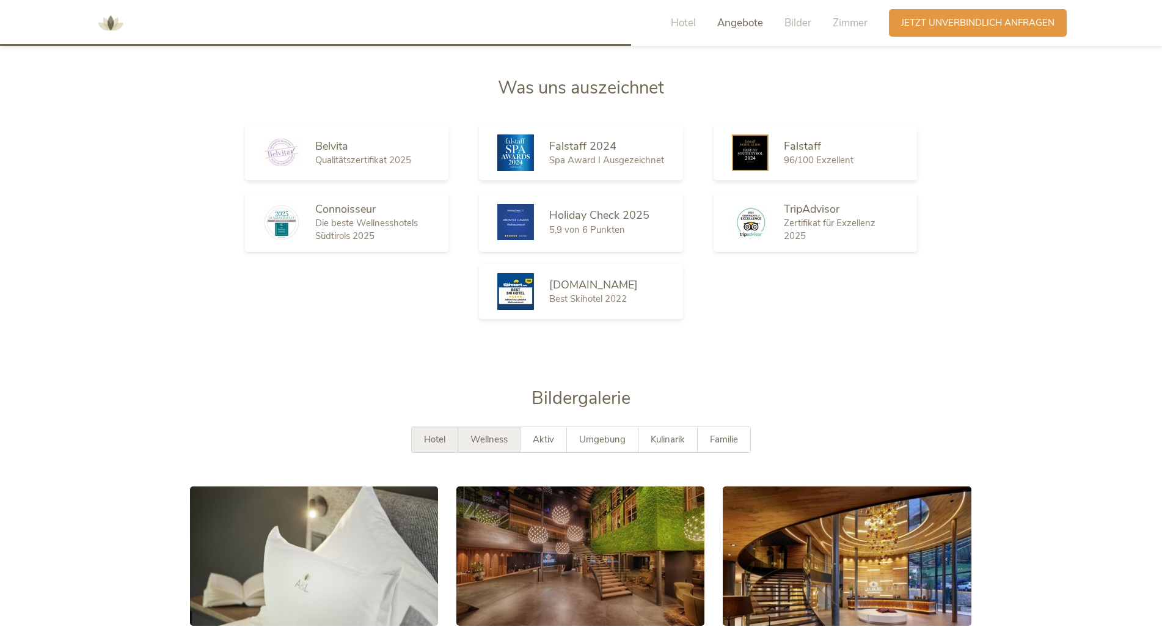
click at [484, 433] on span "Wellness" at bounding box center [488, 439] width 37 height 12
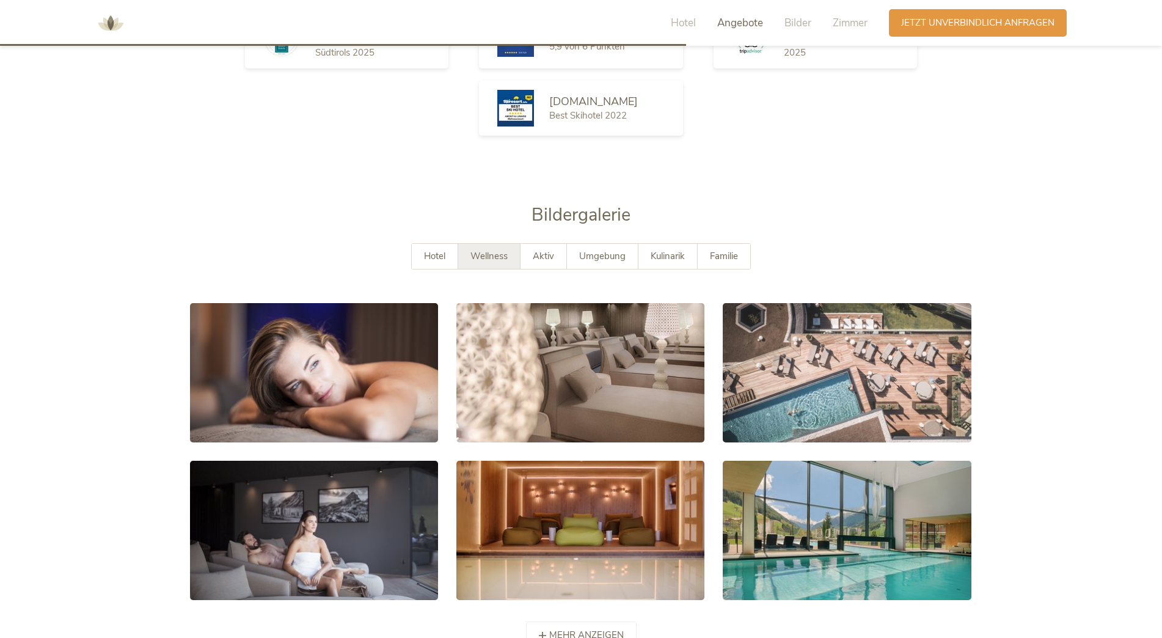
scroll to position [2230, 0]
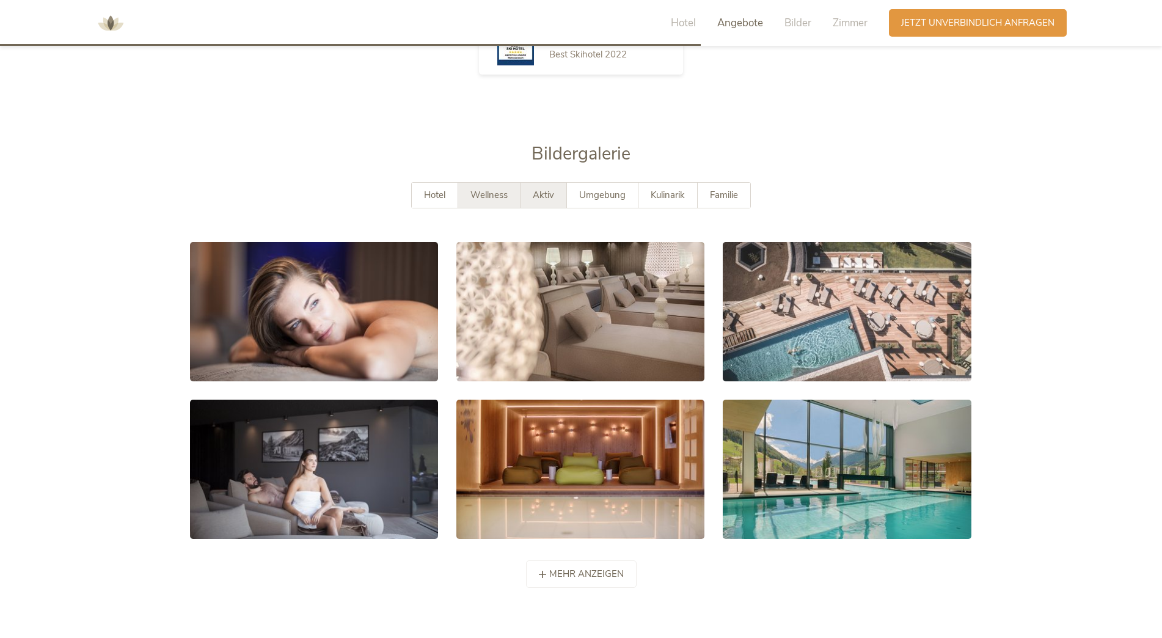
click at [546, 189] on span "Aktiv" at bounding box center [543, 195] width 21 height 12
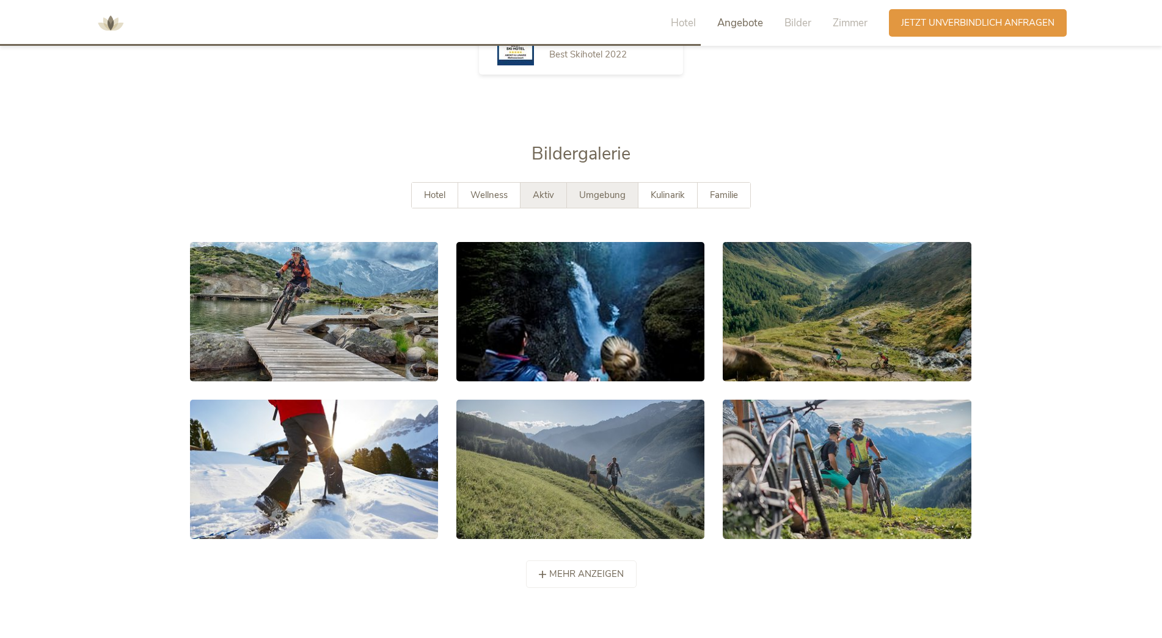
click at [593, 189] on span "Umgebung" at bounding box center [602, 195] width 46 height 12
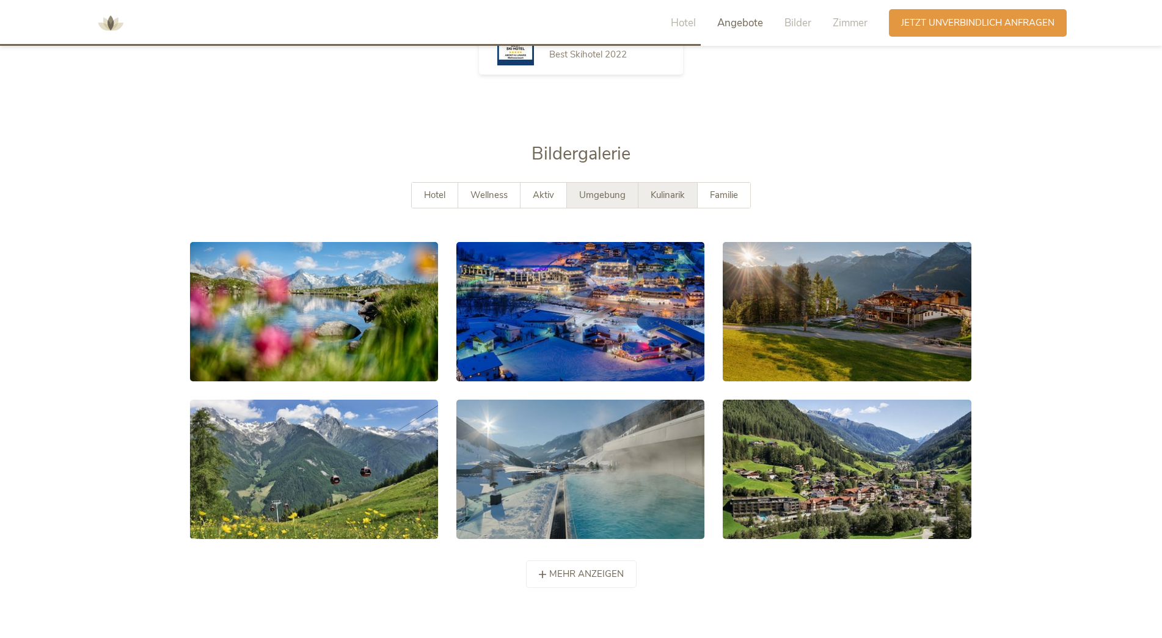
click at [676, 189] on span "Kulinarik" at bounding box center [668, 195] width 34 height 12
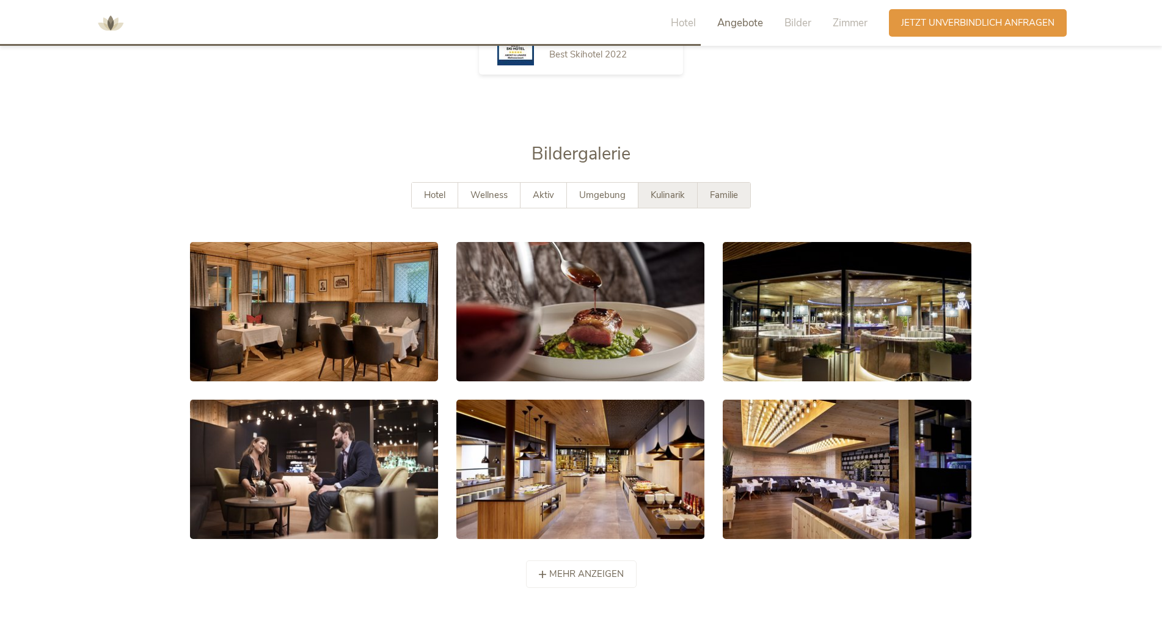
click at [711, 183] on div "Familie" at bounding box center [724, 195] width 53 height 25
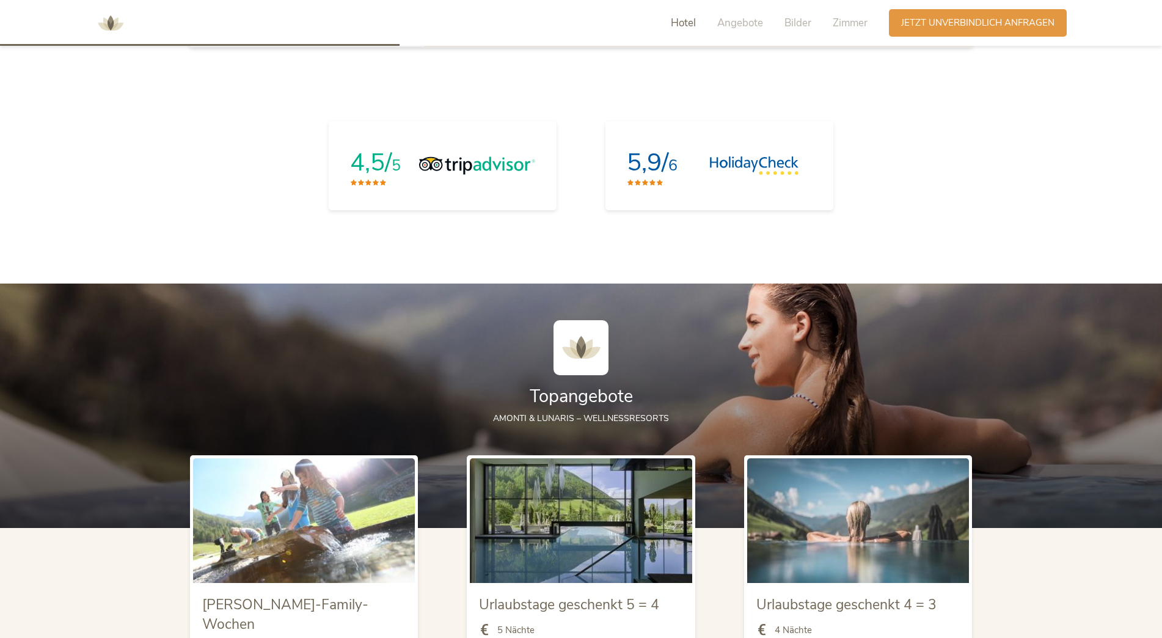
scroll to position [1069, 0]
